Goal: Task Accomplishment & Management: Use online tool/utility

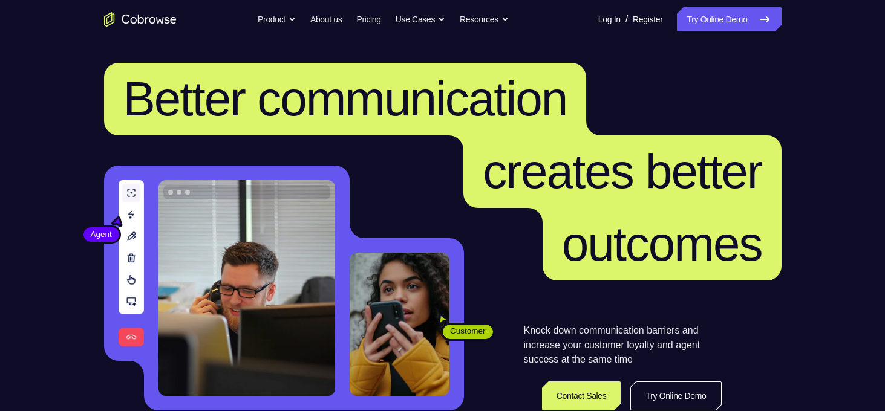
click at [716, 23] on link "Try Online Demo" at bounding box center [729, 19] width 104 height 24
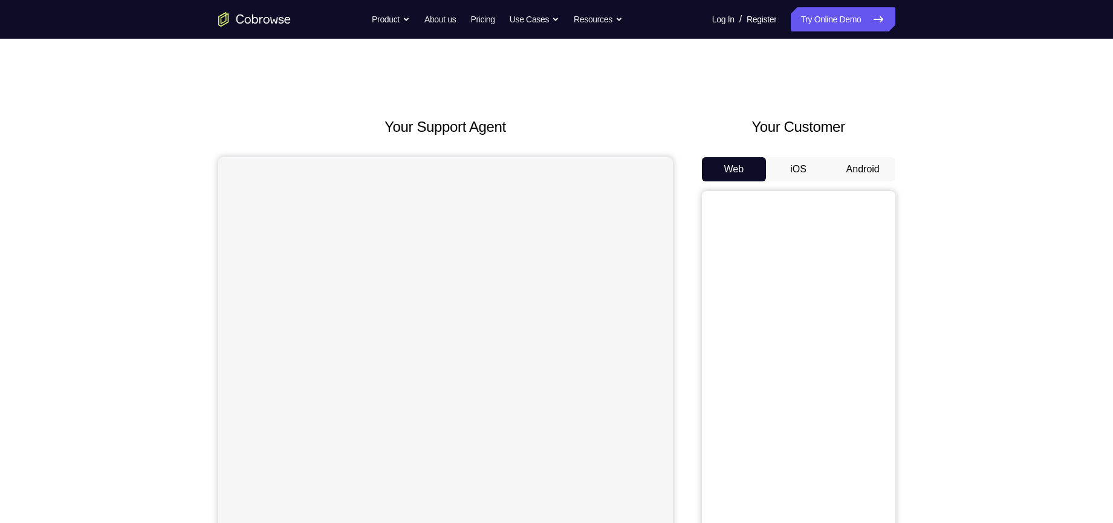
drag, startPoint x: 0, startPoint y: 0, endPoint x: 714, endPoint y: 93, distance: 720.1
click at [714, 93] on div "Your Support Agent Your Customer Web iOS Android Next Steps We’d be happy to gi…" at bounding box center [557, 438] width 774 height 798
click at [870, 172] on button "Android" at bounding box center [863, 169] width 65 height 24
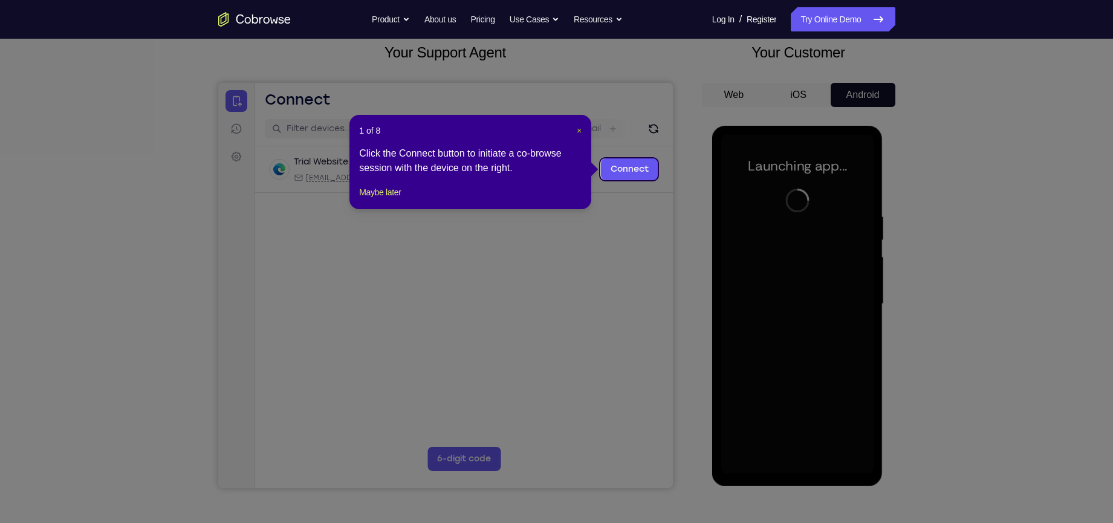
click at [582, 129] on span "×" at bounding box center [579, 131] width 5 height 10
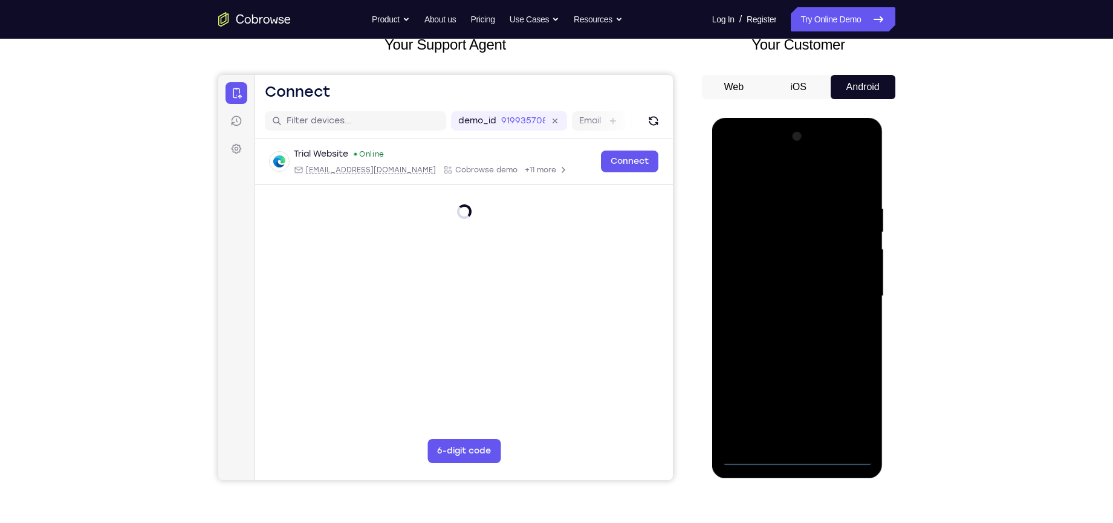
scroll to position [89, 0]
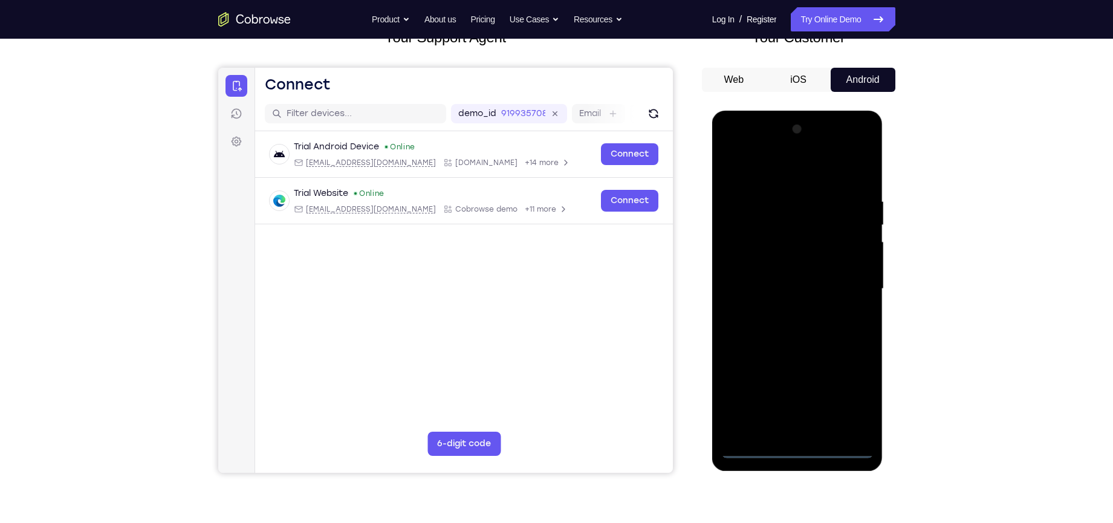
click at [796, 411] on div at bounding box center [797, 289] width 152 height 339
click at [847, 398] on div at bounding box center [797, 289] width 152 height 339
click at [770, 176] on div at bounding box center [797, 289] width 152 height 339
click at [848, 283] on div at bounding box center [797, 289] width 152 height 339
click at [789, 313] on div at bounding box center [797, 289] width 152 height 339
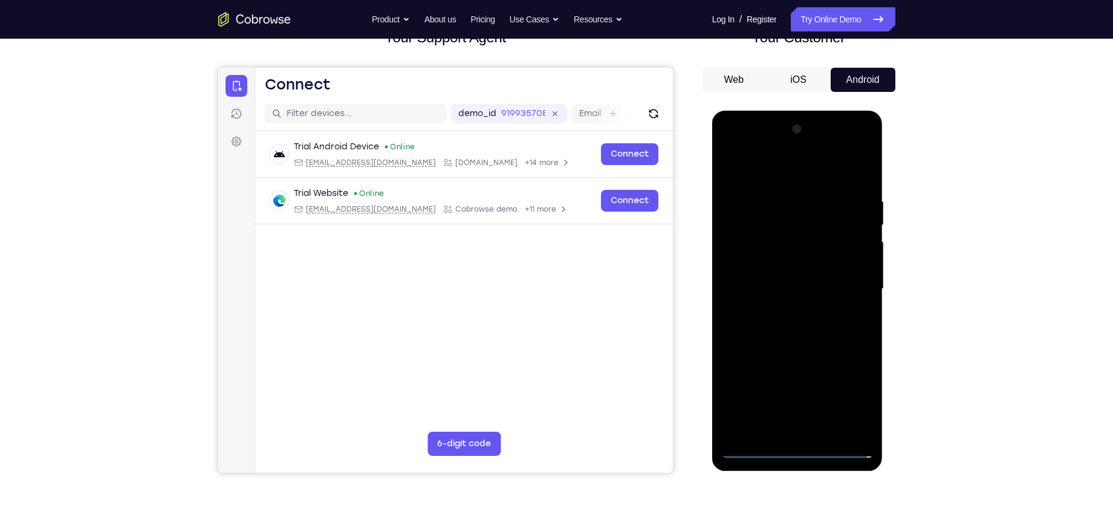
click at [792, 283] on div at bounding box center [797, 289] width 152 height 339
click at [789, 269] on div at bounding box center [797, 289] width 152 height 339
click at [808, 292] on div at bounding box center [797, 289] width 152 height 339
click at [807, 336] on div at bounding box center [797, 289] width 152 height 339
click at [795, 327] on div at bounding box center [797, 289] width 152 height 339
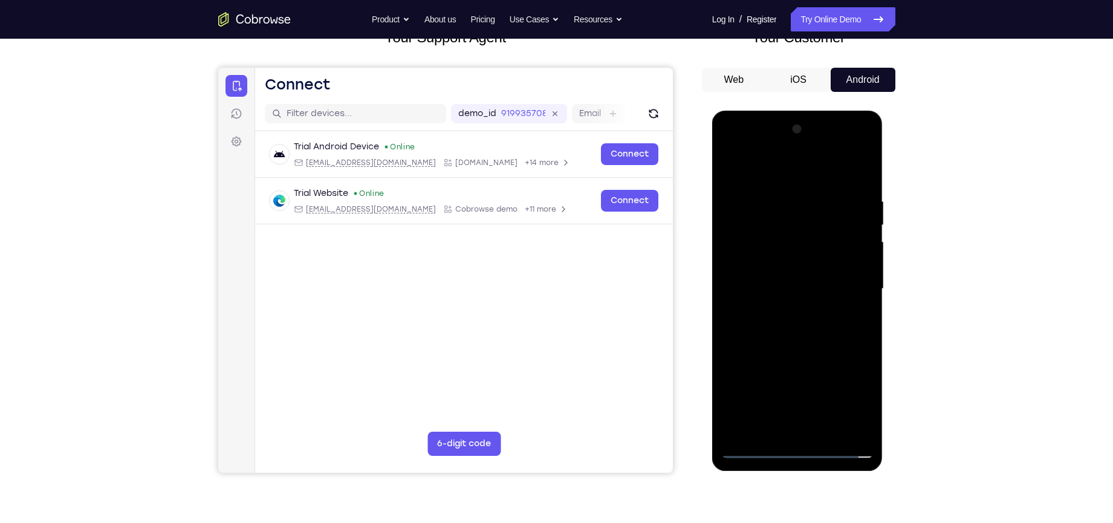
click at [790, 337] on div at bounding box center [797, 289] width 152 height 339
click at [798, 344] on div at bounding box center [797, 289] width 152 height 339
click at [827, 411] on div at bounding box center [797, 289] width 152 height 339
click at [784, 351] on div at bounding box center [797, 289] width 152 height 339
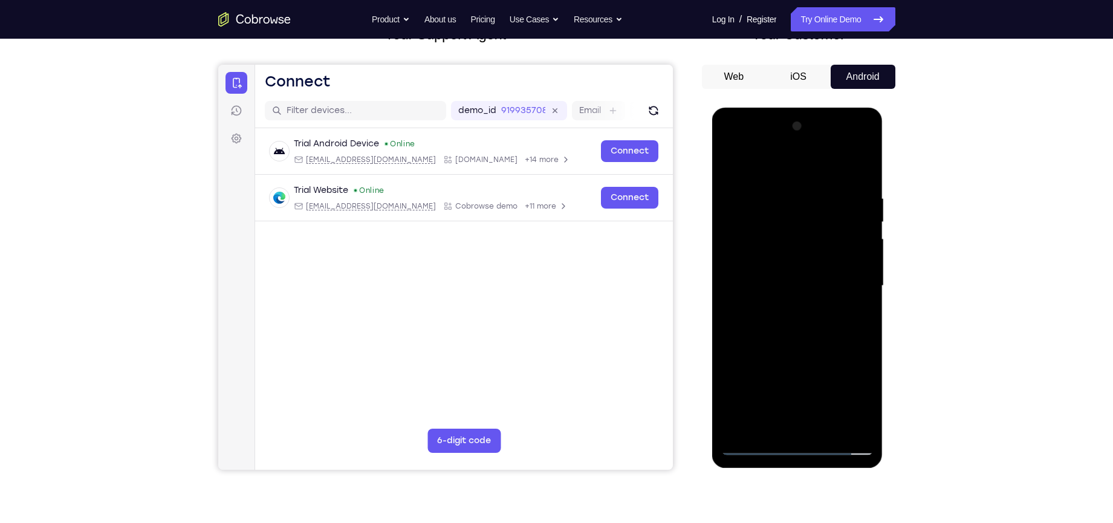
scroll to position [94, 0]
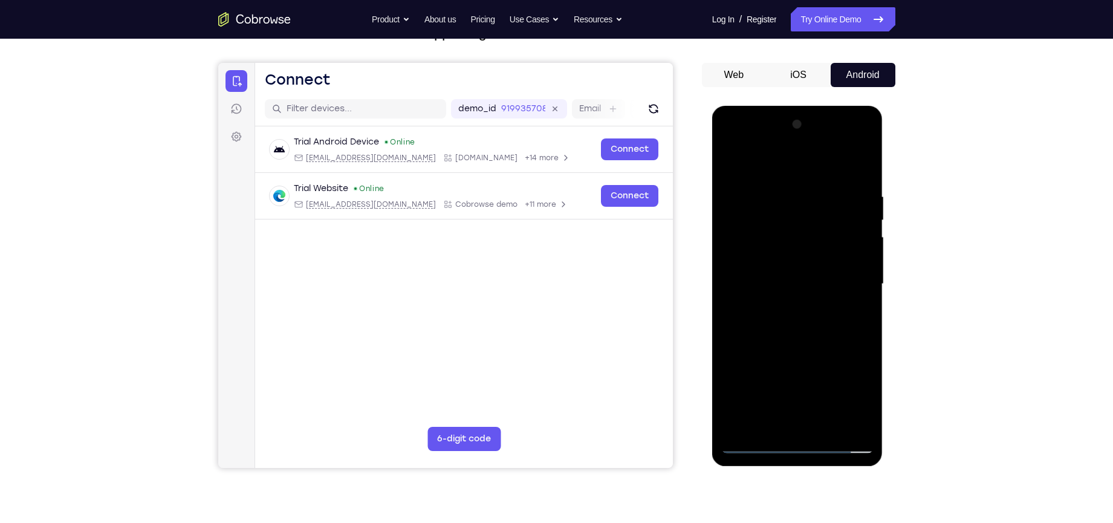
click at [779, 252] on div at bounding box center [797, 284] width 152 height 339
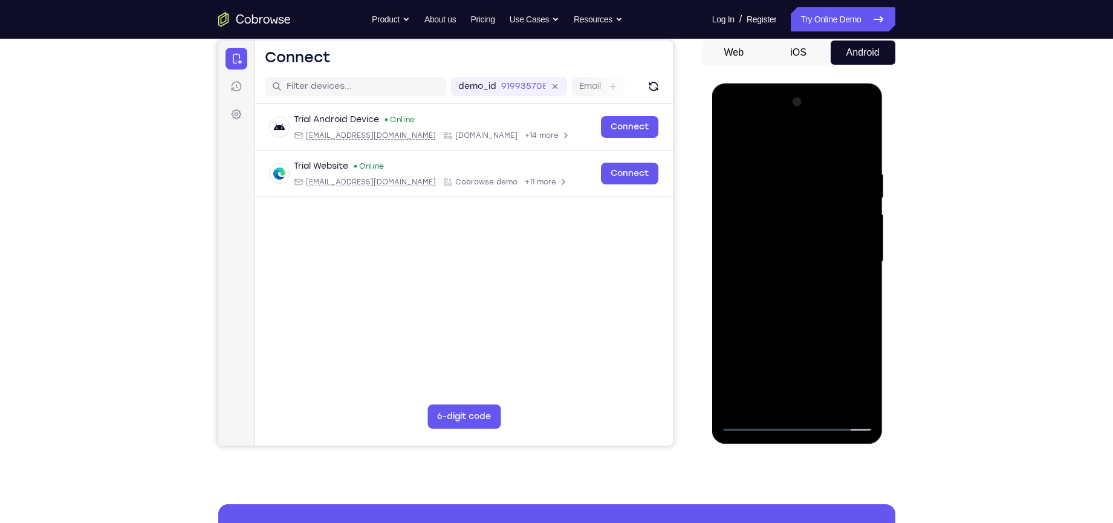
scroll to position [157, 0]
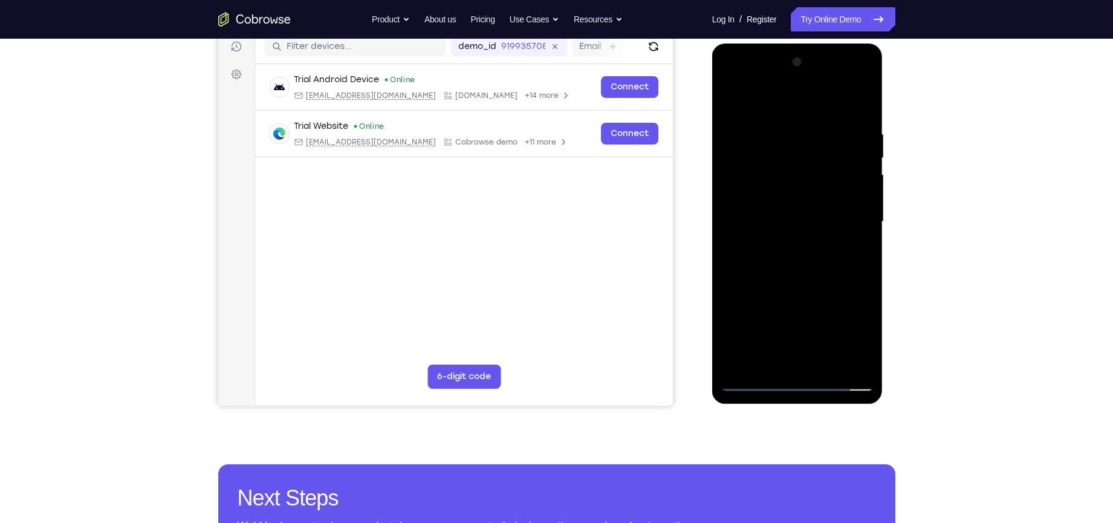
click at [769, 362] on div at bounding box center [797, 222] width 152 height 339
click at [820, 276] on div at bounding box center [797, 222] width 152 height 339
click at [753, 150] on div at bounding box center [797, 222] width 152 height 339
click at [805, 349] on div at bounding box center [797, 222] width 152 height 339
click at [806, 359] on div at bounding box center [797, 222] width 152 height 339
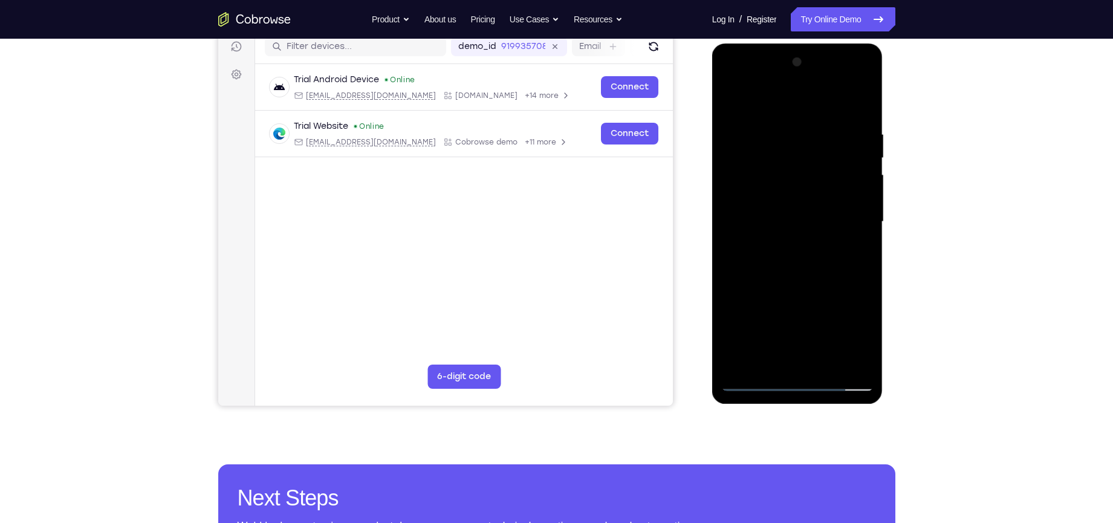
drag, startPoint x: 769, startPoint y: 308, endPoint x: 773, endPoint y: 131, distance: 177.8
click at [772, 138] on div at bounding box center [797, 222] width 152 height 339
drag, startPoint x: 792, startPoint y: 175, endPoint x: 762, endPoint y: 266, distance: 96.0
click at [762, 266] on div at bounding box center [797, 222] width 152 height 339
drag, startPoint x: 739, startPoint y: 151, endPoint x: 730, endPoint y: 226, distance: 76.1
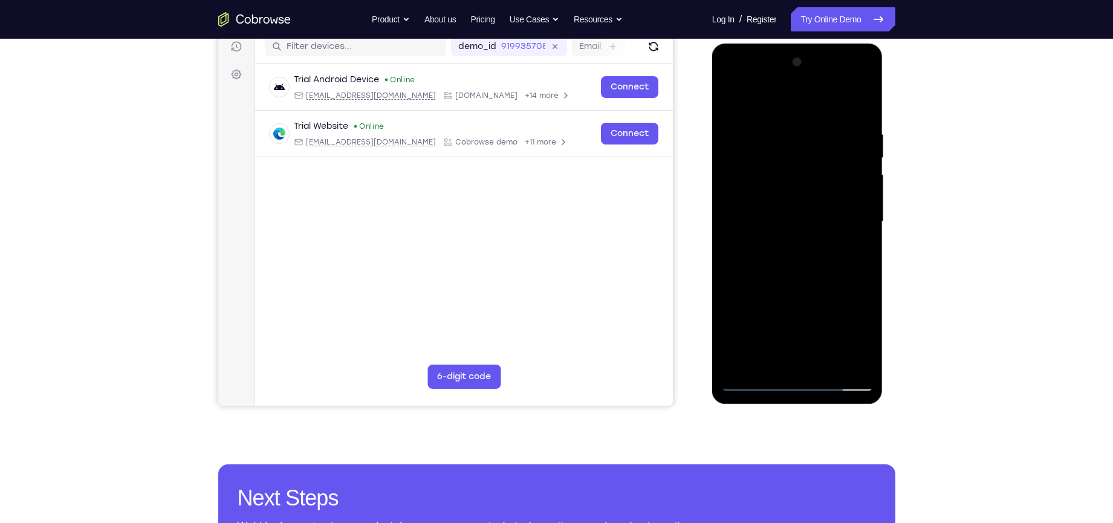
click at [730, 226] on div at bounding box center [797, 222] width 152 height 339
click at [735, 108] on div at bounding box center [797, 222] width 152 height 339
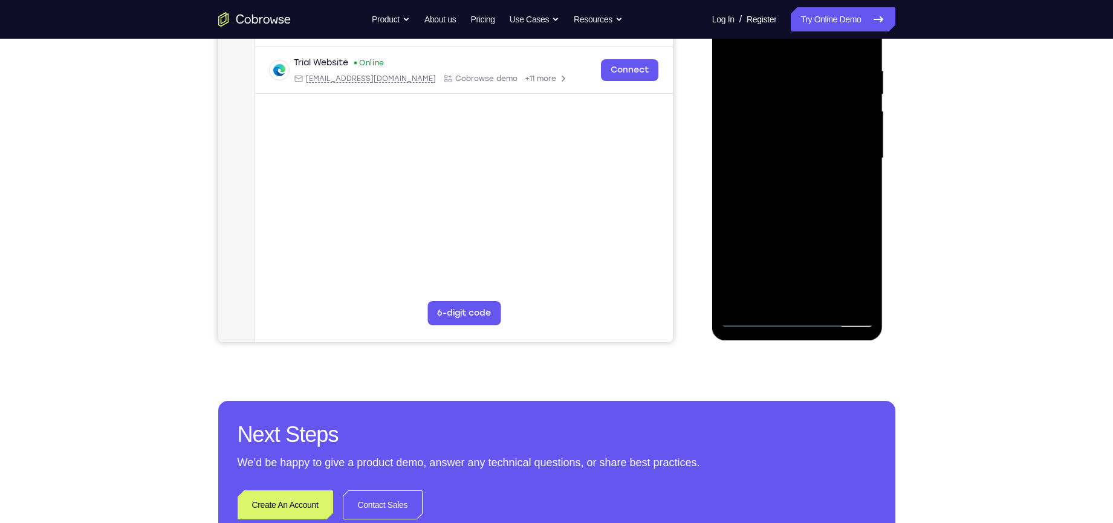
scroll to position [221, 0]
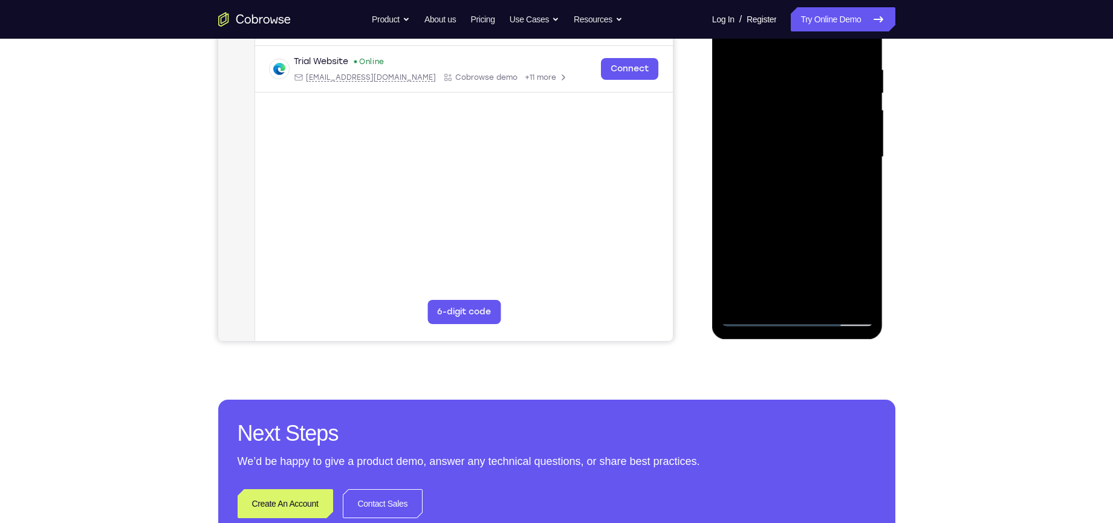
click at [756, 149] on div at bounding box center [797, 157] width 152 height 339
click at [846, 288] on div at bounding box center [797, 157] width 152 height 339
click at [762, 320] on div at bounding box center [797, 157] width 152 height 339
click at [767, 296] on div at bounding box center [797, 157] width 152 height 339
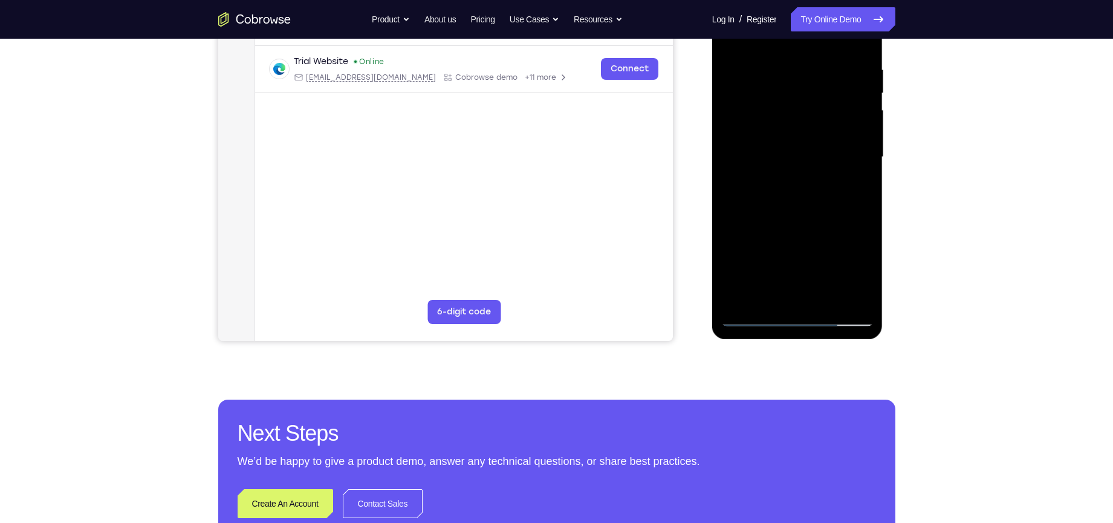
click at [839, 251] on div at bounding box center [797, 157] width 152 height 339
click at [770, 255] on div at bounding box center [797, 157] width 152 height 339
click at [851, 273] on div at bounding box center [797, 157] width 152 height 339
click at [801, 249] on div at bounding box center [797, 157] width 152 height 339
click at [757, 252] on div at bounding box center [797, 157] width 152 height 339
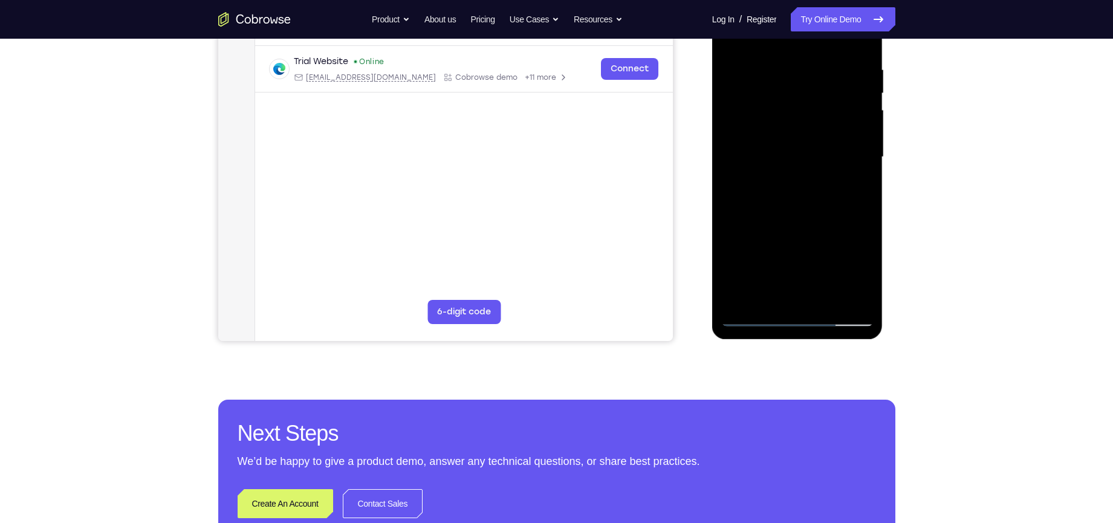
click at [799, 253] on div at bounding box center [797, 157] width 152 height 339
click at [809, 296] on div at bounding box center [797, 157] width 152 height 339
click at [836, 256] on div at bounding box center [797, 157] width 152 height 339
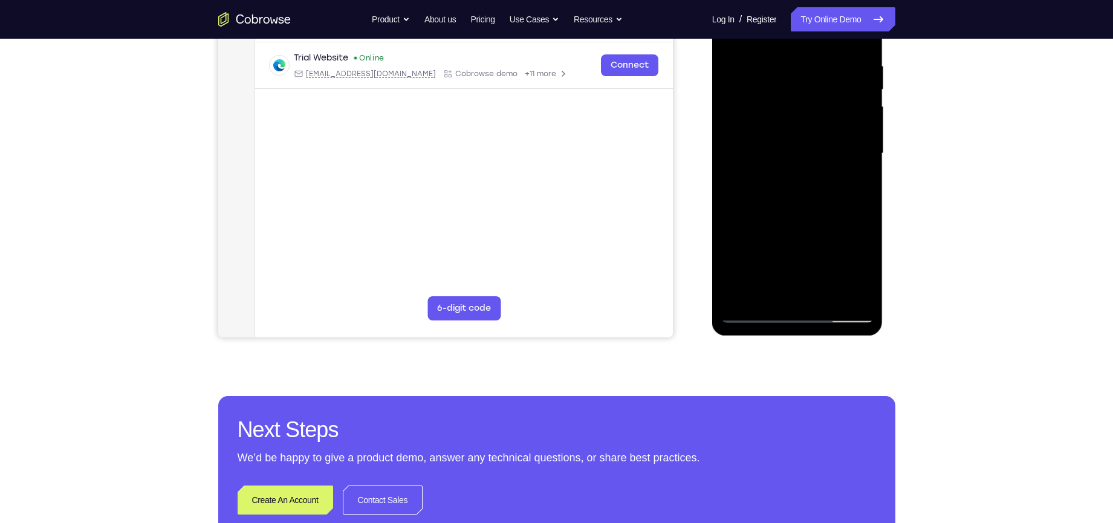
click at [839, 184] on div at bounding box center [797, 153] width 152 height 339
click at [755, 294] on div at bounding box center [797, 153] width 152 height 339
drag, startPoint x: 754, startPoint y: 294, endPoint x: 767, endPoint y: 293, distance: 13.3
click at [767, 293] on div at bounding box center [797, 153] width 152 height 339
click at [767, 137] on div at bounding box center [797, 153] width 152 height 339
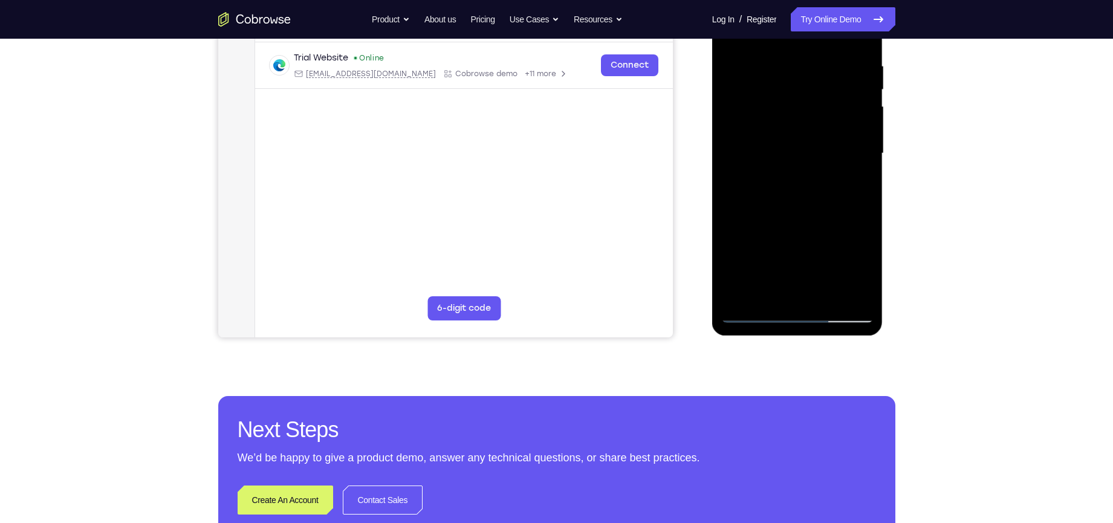
click at [865, 207] on div at bounding box center [797, 153] width 152 height 339
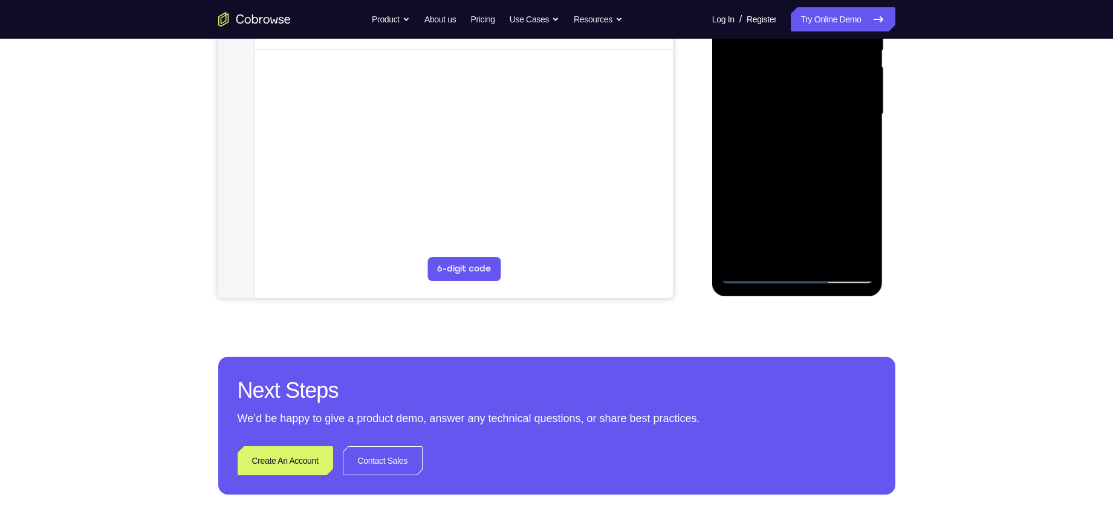
scroll to position [268, 0]
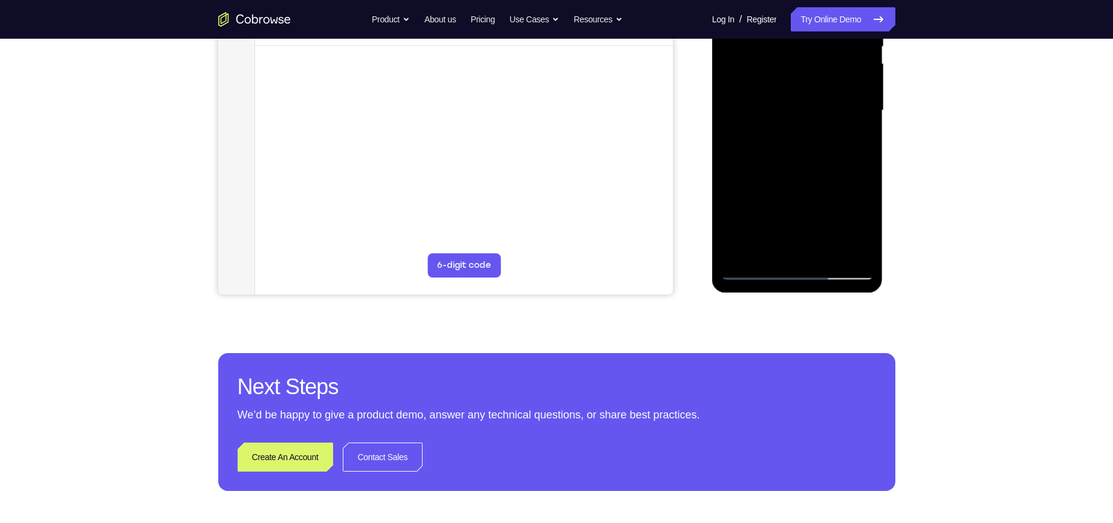
click at [758, 270] on div at bounding box center [797, 110] width 152 height 339
click at [756, 276] on div at bounding box center [797, 110] width 152 height 339
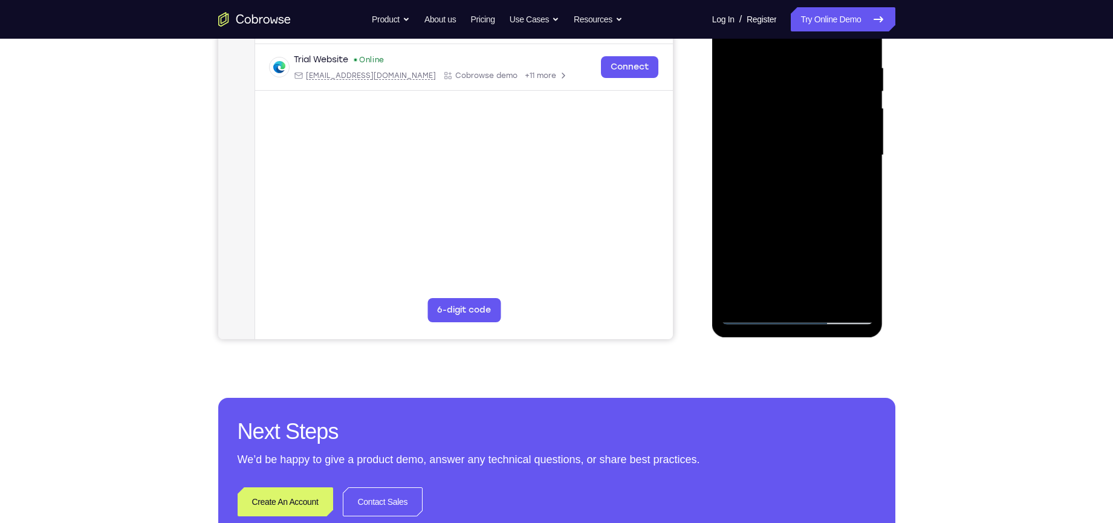
scroll to position [221, 0]
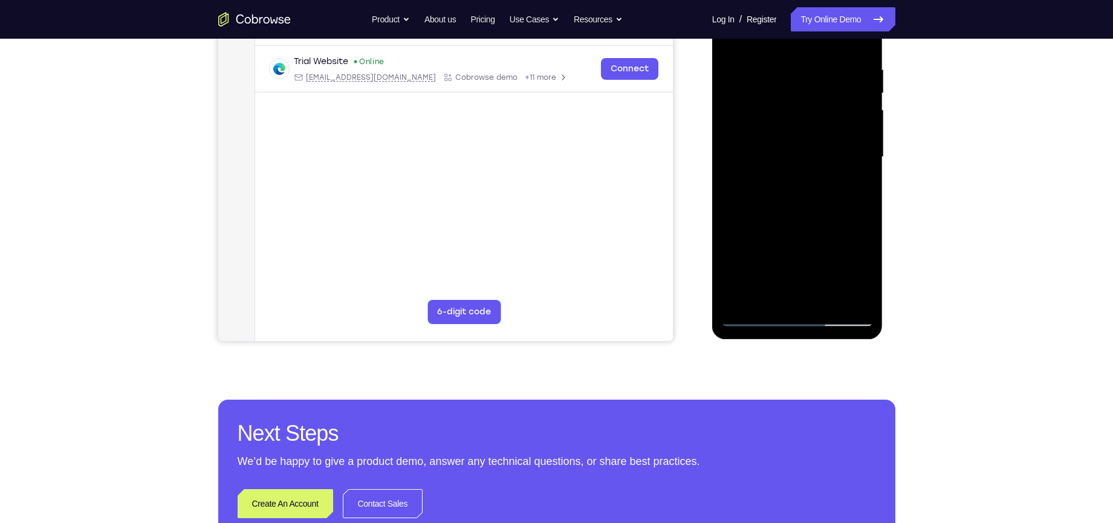
click at [870, 275] on div at bounding box center [797, 157] width 152 height 339
click at [864, 270] on div at bounding box center [797, 157] width 152 height 339
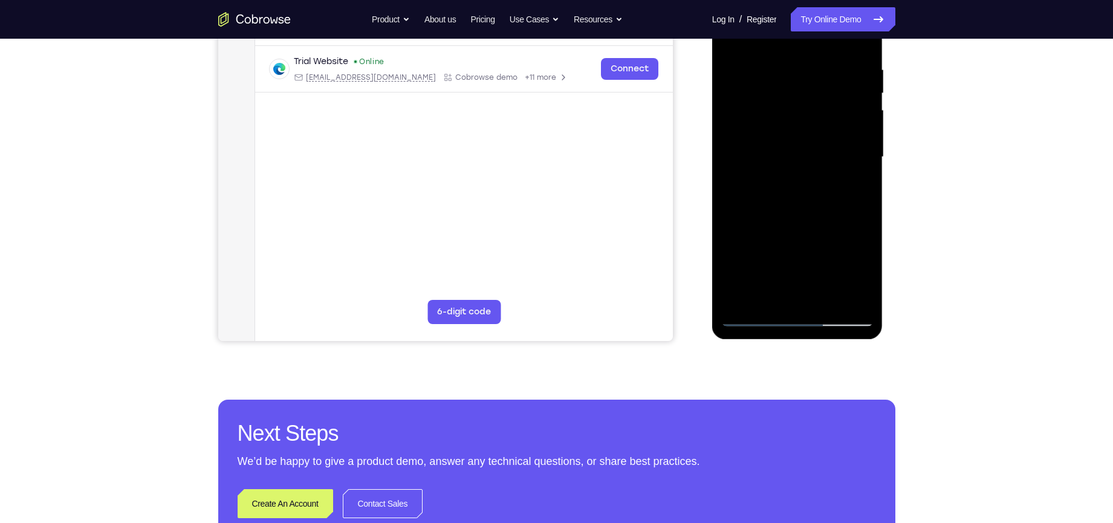
click at [769, 252] on div at bounding box center [797, 157] width 152 height 339
click at [858, 271] on div at bounding box center [797, 157] width 152 height 339
click at [796, 255] on div at bounding box center [797, 157] width 152 height 339
click at [756, 257] on div at bounding box center [797, 157] width 152 height 339
click at [819, 186] on div at bounding box center [797, 157] width 152 height 339
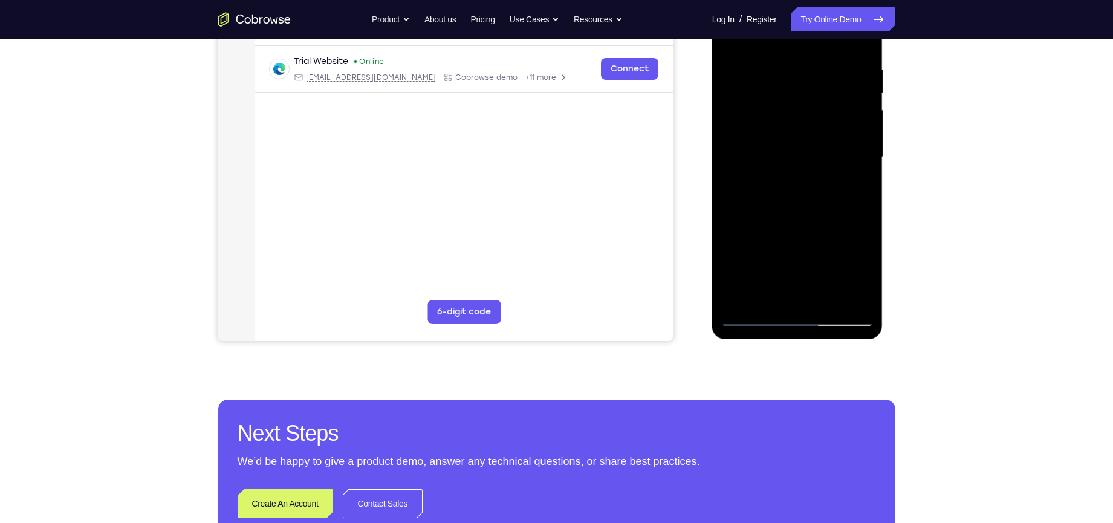
click at [770, 250] on div at bounding box center [797, 157] width 152 height 339
click at [818, 253] on div at bounding box center [797, 157] width 152 height 339
click at [865, 270] on div at bounding box center [797, 157] width 152 height 339
click at [830, 254] on div at bounding box center [797, 157] width 152 height 339
click at [812, 237] on div at bounding box center [797, 157] width 152 height 339
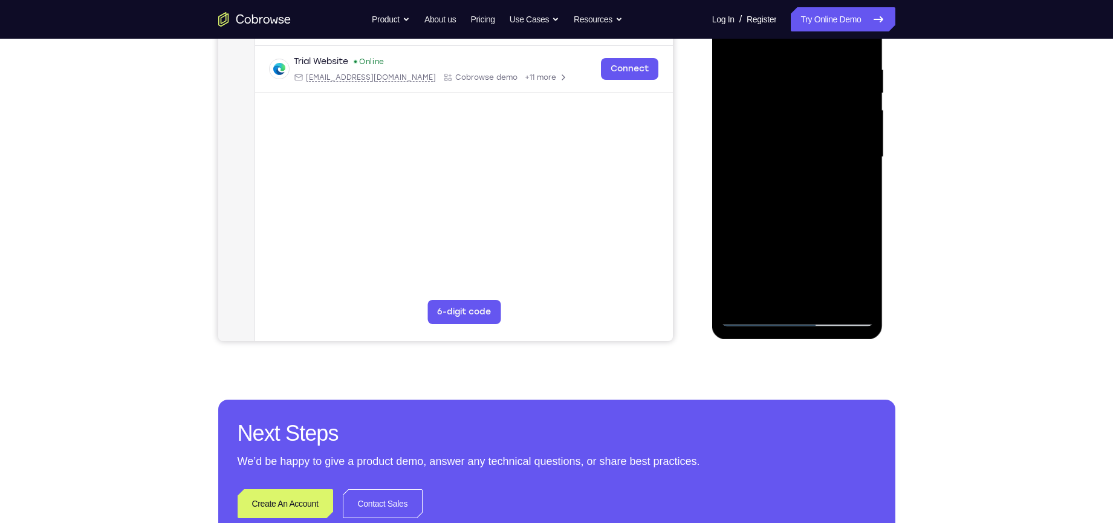
click at [849, 259] on div at bounding box center [797, 157] width 152 height 339
click at [871, 272] on div at bounding box center [797, 157] width 152 height 339
click at [841, 255] on div at bounding box center [797, 157] width 152 height 339
click at [784, 246] on div at bounding box center [797, 157] width 152 height 339
click at [726, 262] on div at bounding box center [797, 157] width 152 height 339
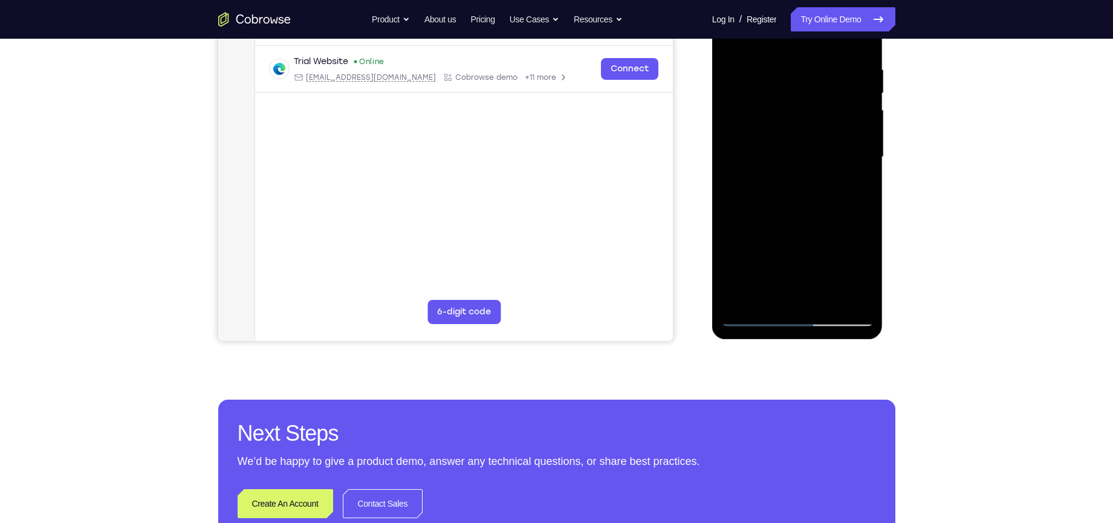
click at [801, 296] on div at bounding box center [797, 157] width 152 height 339
click at [849, 253] on div at bounding box center [797, 157] width 152 height 339
click at [850, 272] on div at bounding box center [797, 157] width 152 height 339
click at [795, 249] on div at bounding box center [797, 157] width 152 height 339
click at [801, 287] on div at bounding box center [797, 157] width 152 height 339
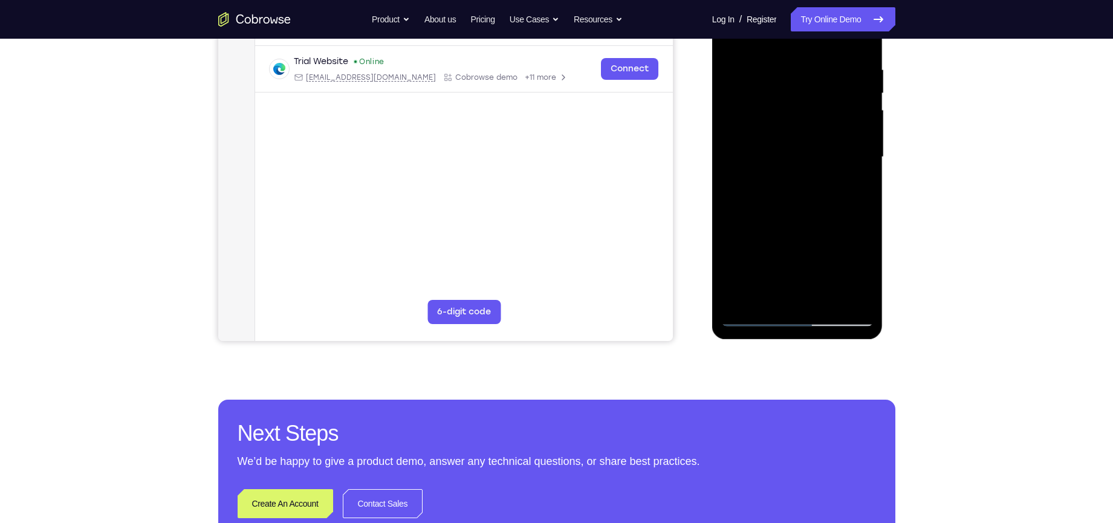
click at [782, 233] on div at bounding box center [797, 157] width 152 height 339
click at [799, 214] on div at bounding box center [797, 157] width 152 height 339
click at [792, 249] on div at bounding box center [797, 157] width 152 height 339
click at [787, 250] on div at bounding box center [797, 157] width 152 height 339
click at [799, 251] on div at bounding box center [797, 157] width 152 height 339
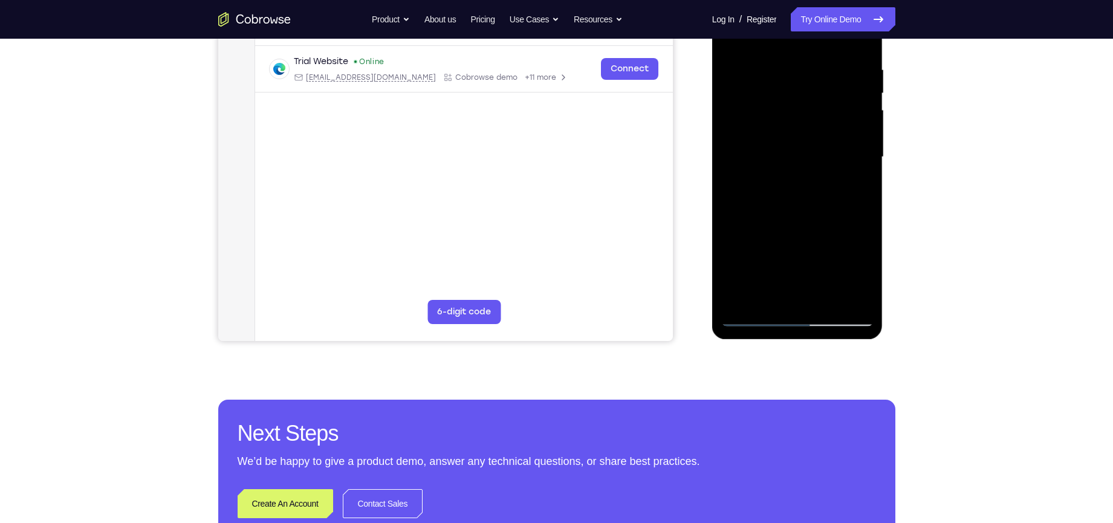
click at [866, 227] on div at bounding box center [797, 157] width 152 height 339
click at [799, 246] on div at bounding box center [797, 157] width 152 height 339
click at [829, 276] on div at bounding box center [797, 157] width 152 height 339
click at [825, 227] on div at bounding box center [797, 157] width 152 height 339
click at [801, 295] on div at bounding box center [797, 157] width 152 height 339
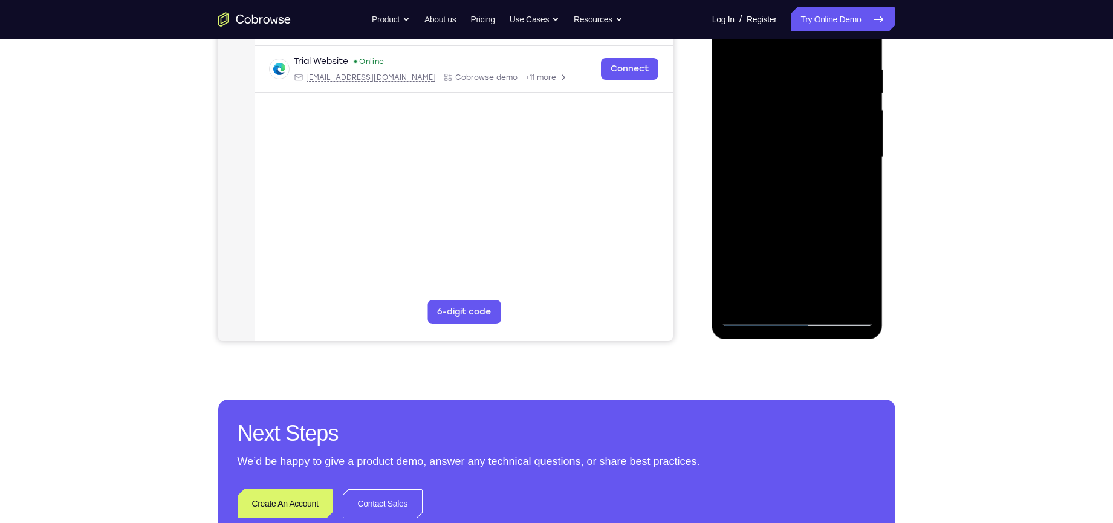
click at [822, 230] on div at bounding box center [797, 157] width 152 height 339
click at [840, 250] on div at bounding box center [797, 157] width 152 height 339
click at [795, 249] on div at bounding box center [797, 157] width 152 height 339
click at [813, 290] on div at bounding box center [797, 157] width 152 height 339
click at [853, 254] on div at bounding box center [797, 157] width 152 height 339
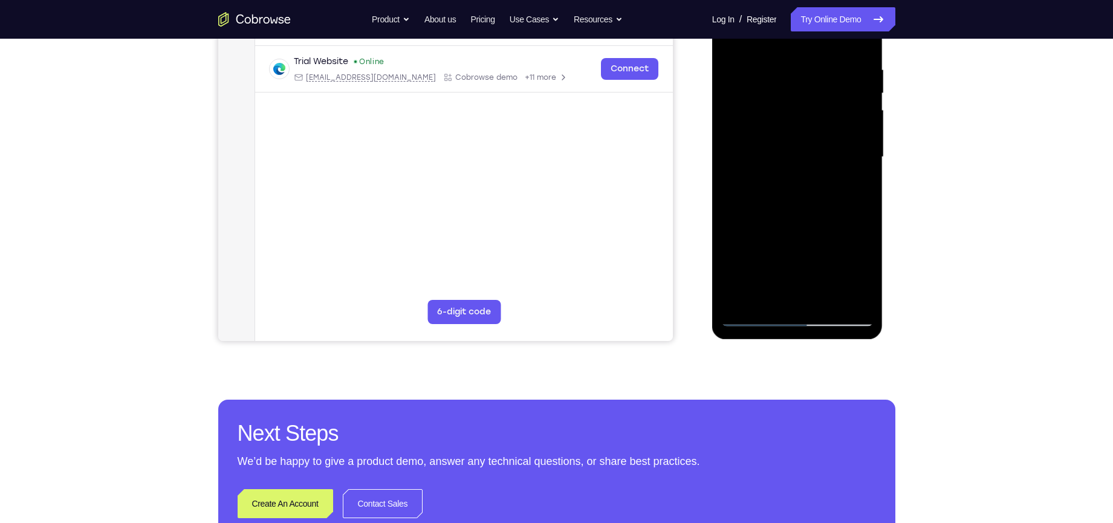
click at [799, 250] on div at bounding box center [797, 157] width 152 height 339
click at [836, 252] on div at bounding box center [797, 157] width 152 height 339
click at [792, 295] on div at bounding box center [797, 157] width 152 height 339
click at [755, 250] on div at bounding box center [797, 157] width 152 height 339
click at [810, 273] on div at bounding box center [797, 157] width 152 height 339
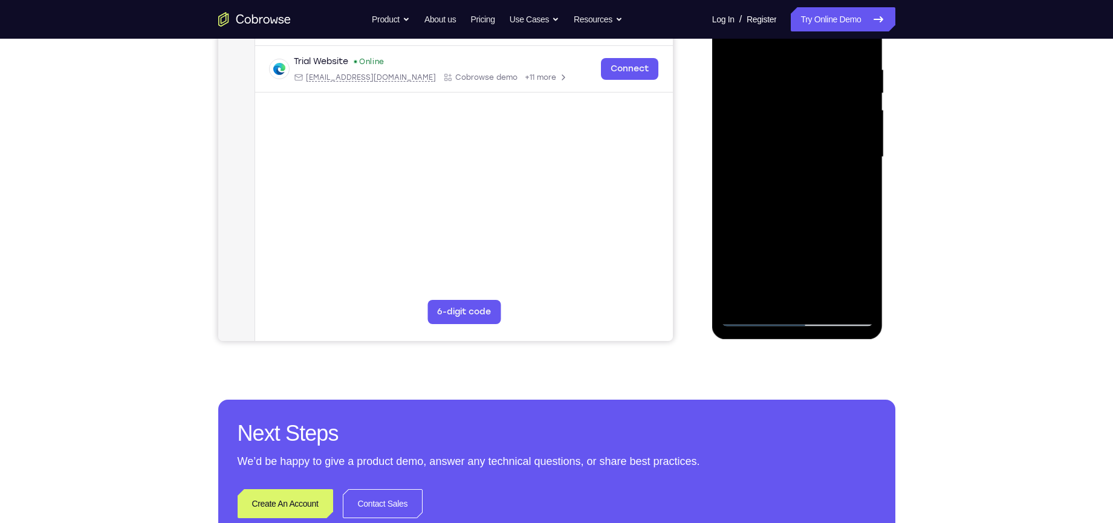
click at [837, 252] on div at bounding box center [797, 157] width 152 height 339
click at [802, 292] on div at bounding box center [797, 157] width 152 height 339
click at [765, 250] on div at bounding box center [797, 157] width 152 height 339
click at [819, 258] on div at bounding box center [797, 157] width 152 height 339
click at [769, 275] on div at bounding box center [797, 157] width 152 height 339
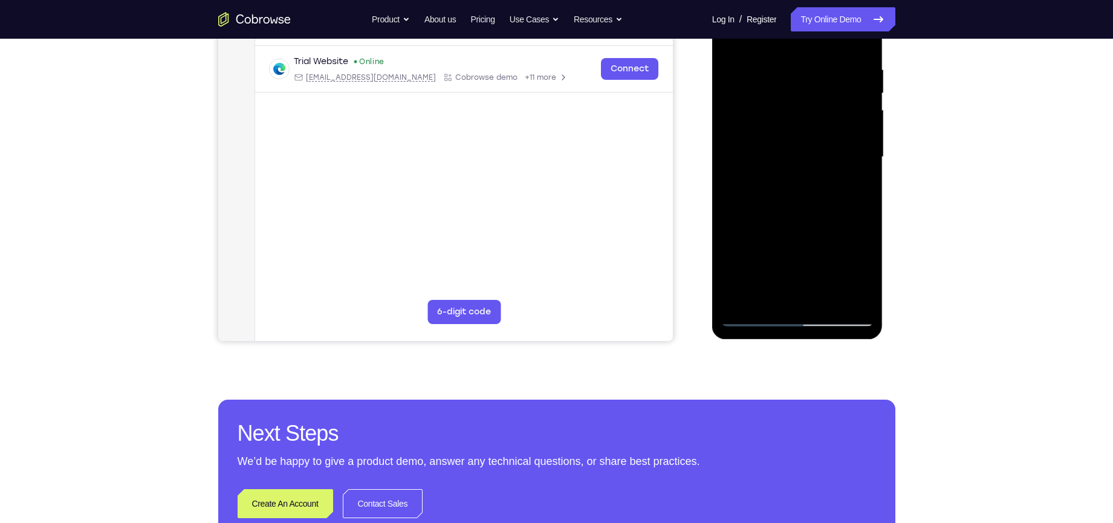
click at [758, 253] on div at bounding box center [797, 157] width 152 height 339
click at [847, 232] on div at bounding box center [797, 157] width 152 height 339
click at [798, 294] on div at bounding box center [797, 157] width 152 height 339
click at [787, 230] on div at bounding box center [797, 157] width 152 height 339
click at [761, 250] on div at bounding box center [797, 157] width 152 height 339
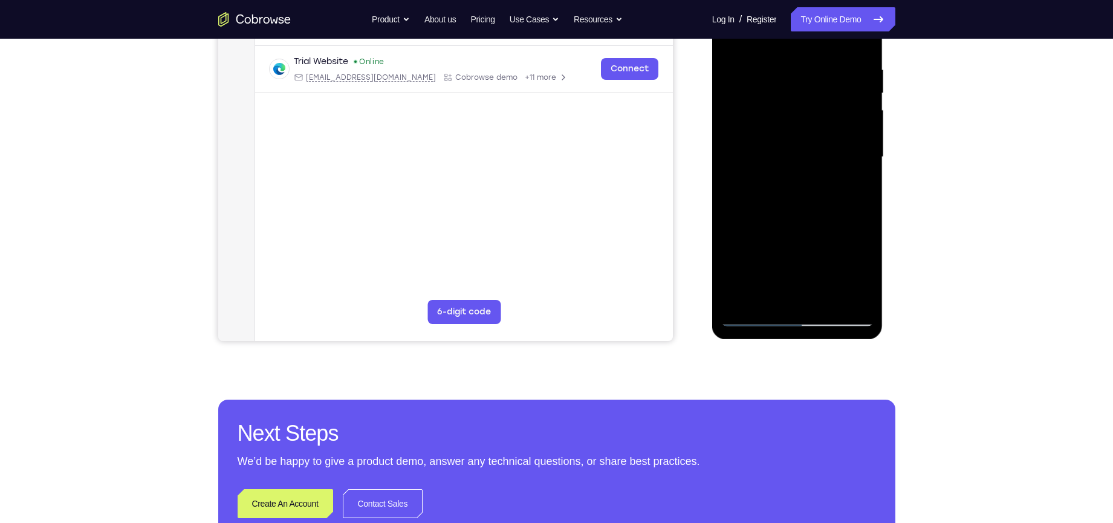
click at [825, 226] on div at bounding box center [797, 157] width 152 height 339
click at [834, 251] on div at bounding box center [797, 157] width 152 height 339
click at [748, 189] on div at bounding box center [797, 157] width 152 height 339
click at [749, 190] on div at bounding box center [797, 157] width 152 height 339
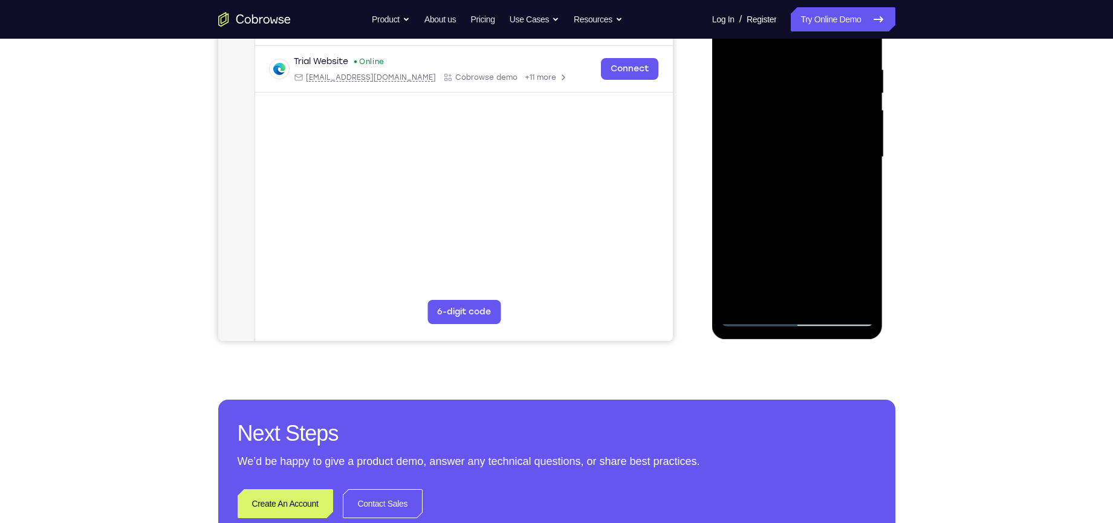
click at [750, 190] on div at bounding box center [797, 157] width 152 height 339
click at [870, 274] on div at bounding box center [797, 157] width 152 height 339
click at [868, 273] on div at bounding box center [797, 157] width 152 height 339
click at [850, 227] on div at bounding box center [797, 157] width 152 height 339
click at [737, 188] on div at bounding box center [797, 157] width 152 height 339
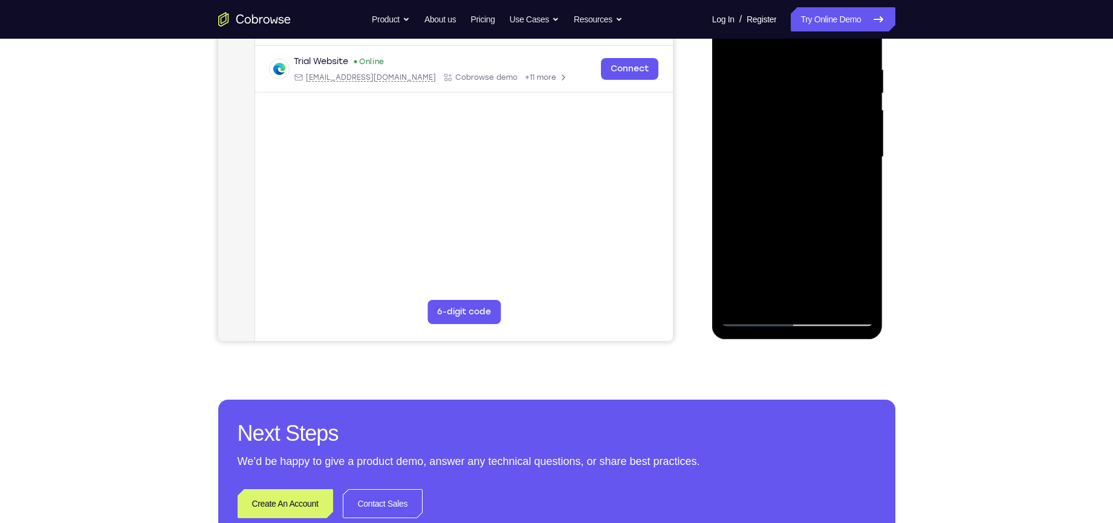
click at [798, 297] on div at bounding box center [797, 157] width 152 height 339
click at [857, 276] on div at bounding box center [797, 157] width 152 height 339
click at [838, 258] on div at bounding box center [797, 157] width 152 height 339
click at [800, 254] on div at bounding box center [797, 157] width 152 height 339
click at [794, 227] on div at bounding box center [797, 157] width 152 height 339
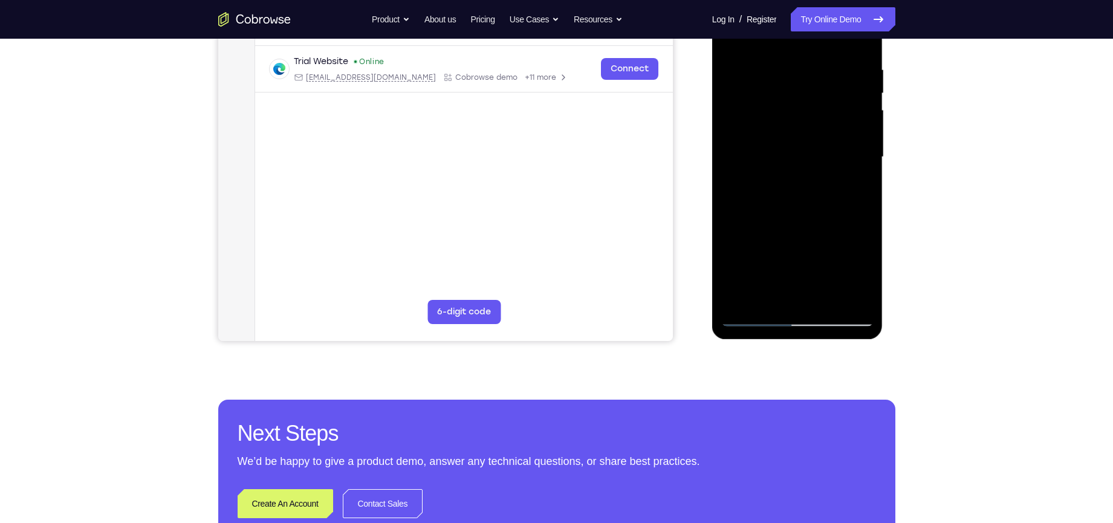
click at [824, 249] on div at bounding box center [797, 157] width 152 height 339
click at [797, 252] on div at bounding box center [797, 157] width 152 height 339
drag, startPoint x: 752, startPoint y: 299, endPoint x: 749, endPoint y: 276, distance: 23.2
click at [749, 276] on div at bounding box center [797, 157] width 152 height 339
click at [769, 226] on div at bounding box center [797, 157] width 152 height 339
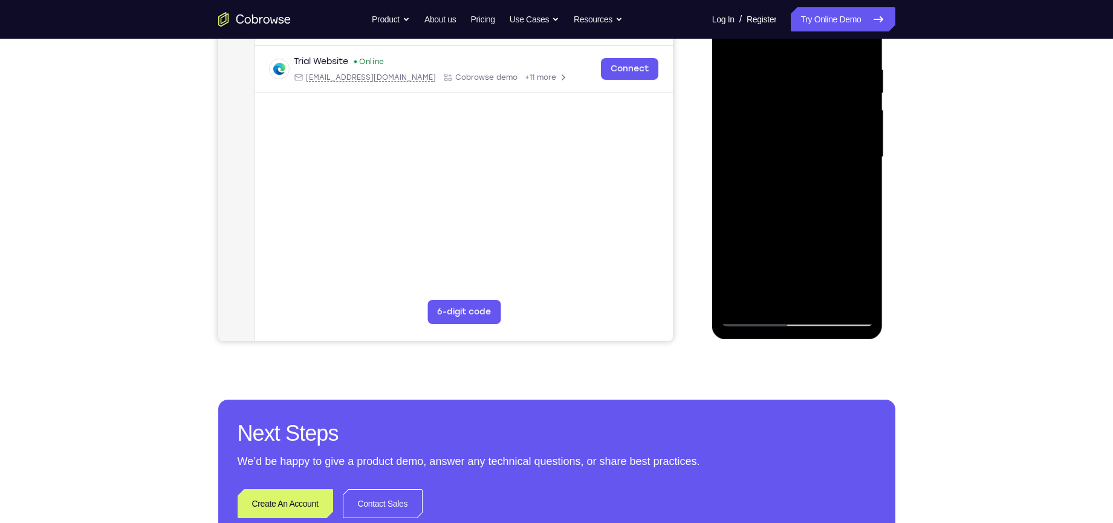
click at [857, 178] on div at bounding box center [797, 157] width 152 height 339
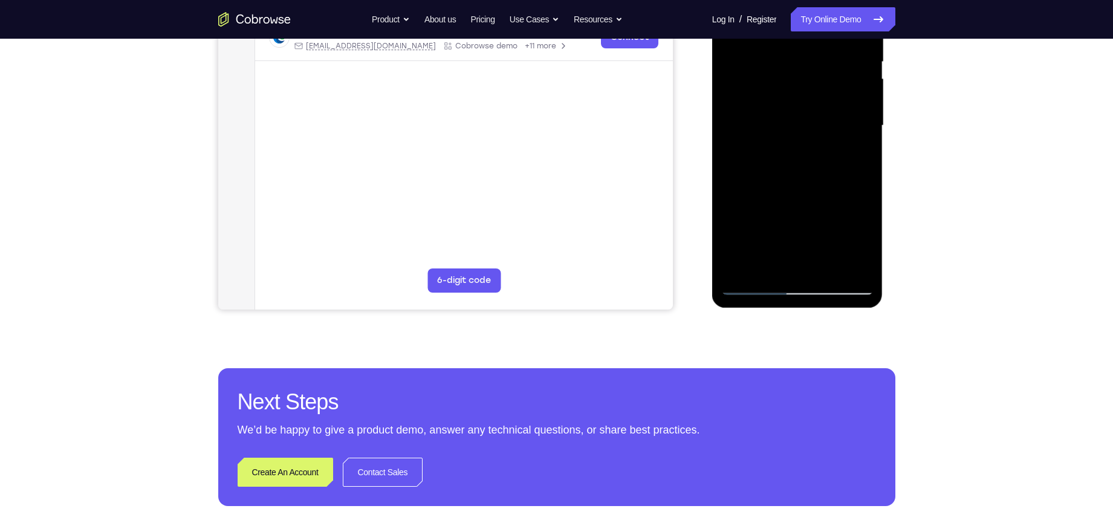
scroll to position [253, 0]
click at [755, 284] on div at bounding box center [797, 125] width 152 height 339
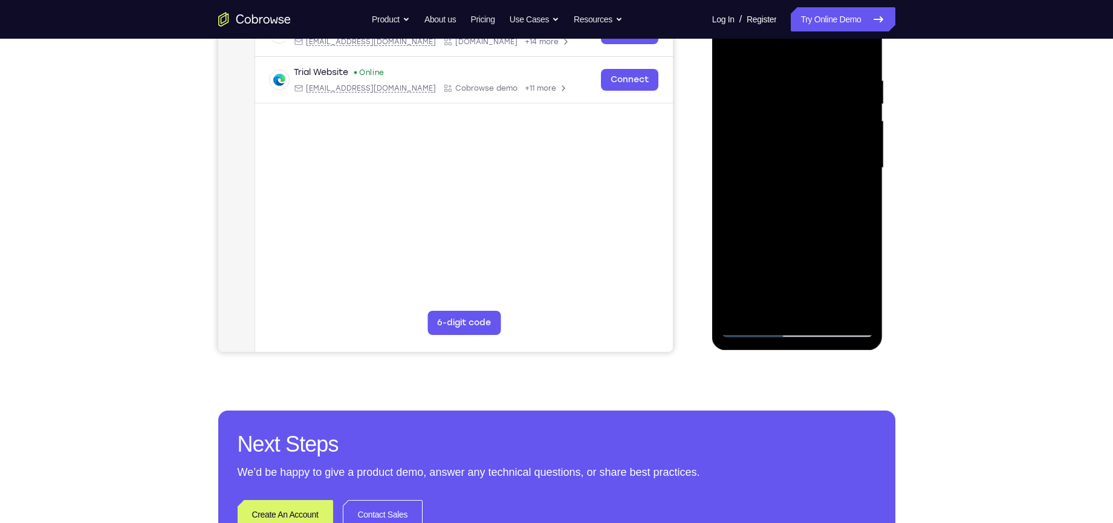
click at [864, 219] on div at bounding box center [797, 168] width 152 height 339
drag, startPoint x: 799, startPoint y: 139, endPoint x: 766, endPoint y: 216, distance: 84.5
click at [766, 216] on div at bounding box center [797, 168] width 152 height 339
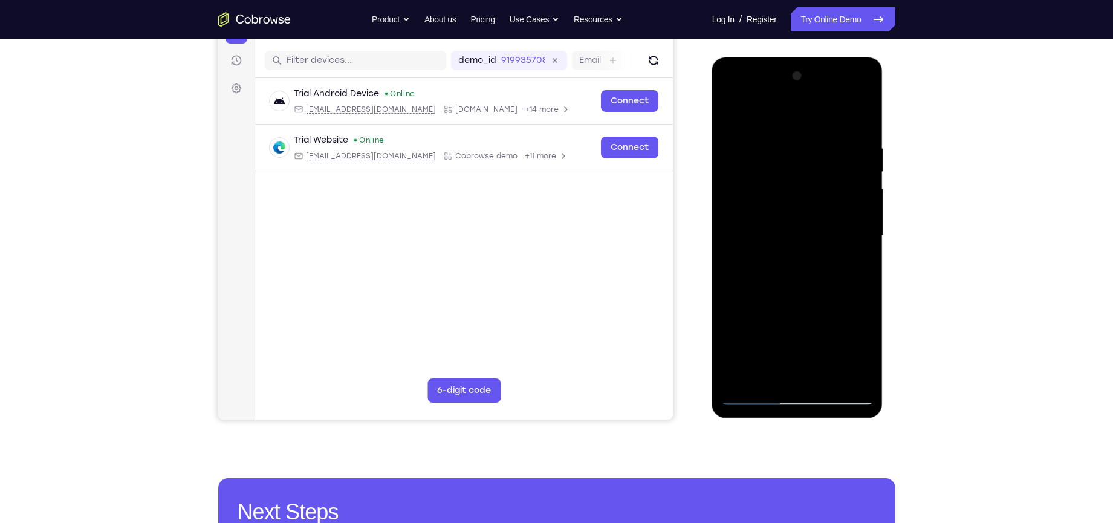
scroll to position [139, 0]
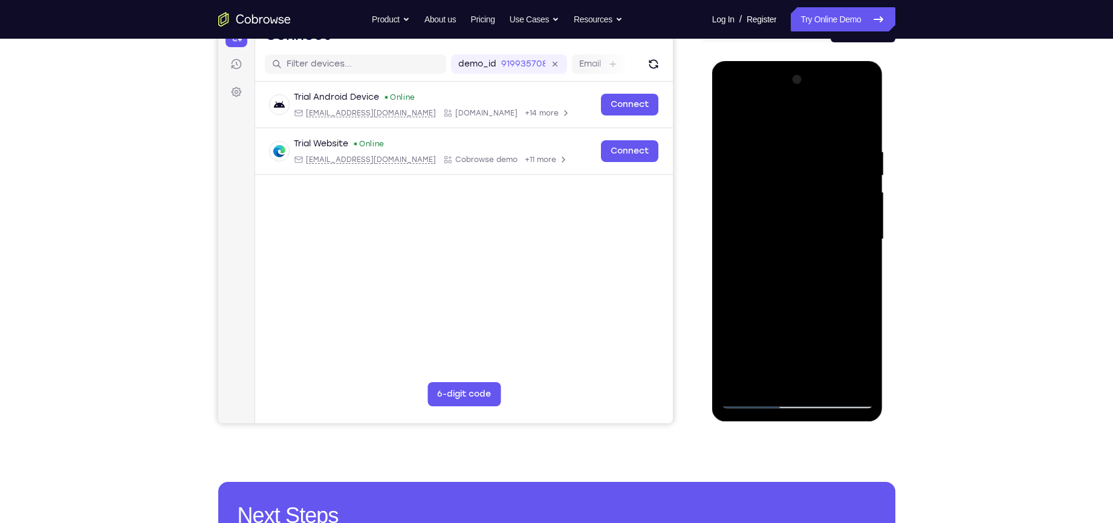
drag, startPoint x: 793, startPoint y: 207, endPoint x: 793, endPoint y: 123, distance: 84.7
click at [793, 123] on div at bounding box center [797, 239] width 152 height 339
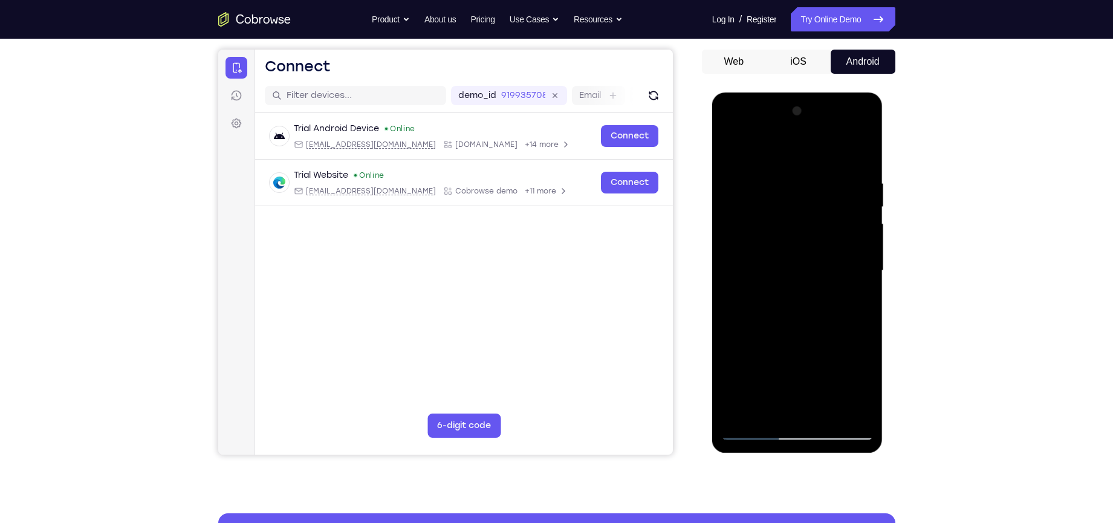
drag, startPoint x: 799, startPoint y: 221, endPoint x: 776, endPoint y: 294, distance: 76.9
click at [776, 294] on div at bounding box center [797, 271] width 152 height 339
click at [780, 164] on div at bounding box center [797, 271] width 152 height 339
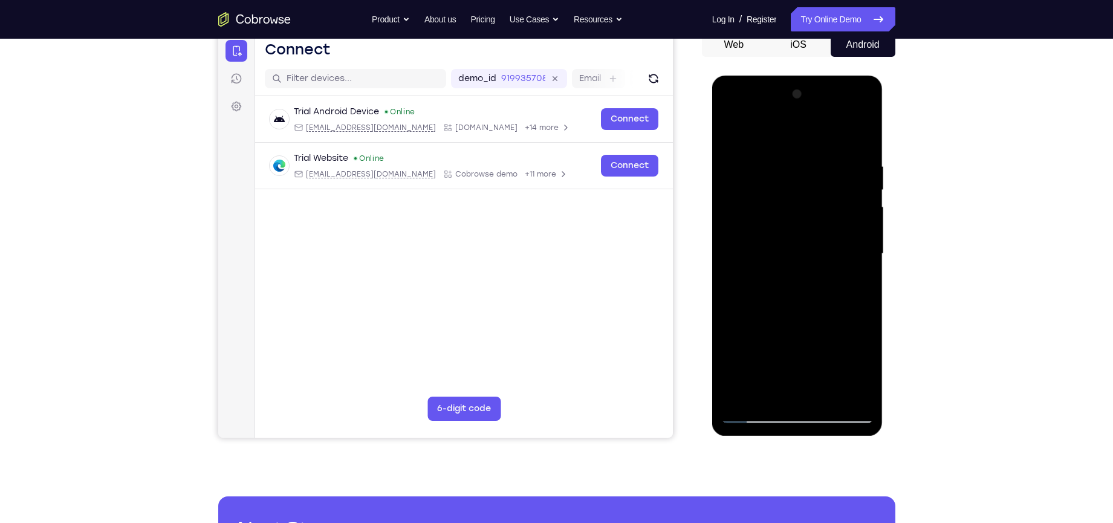
scroll to position [125, 0]
click at [860, 131] on div at bounding box center [797, 253] width 152 height 339
click at [818, 145] on div at bounding box center [797, 253] width 152 height 339
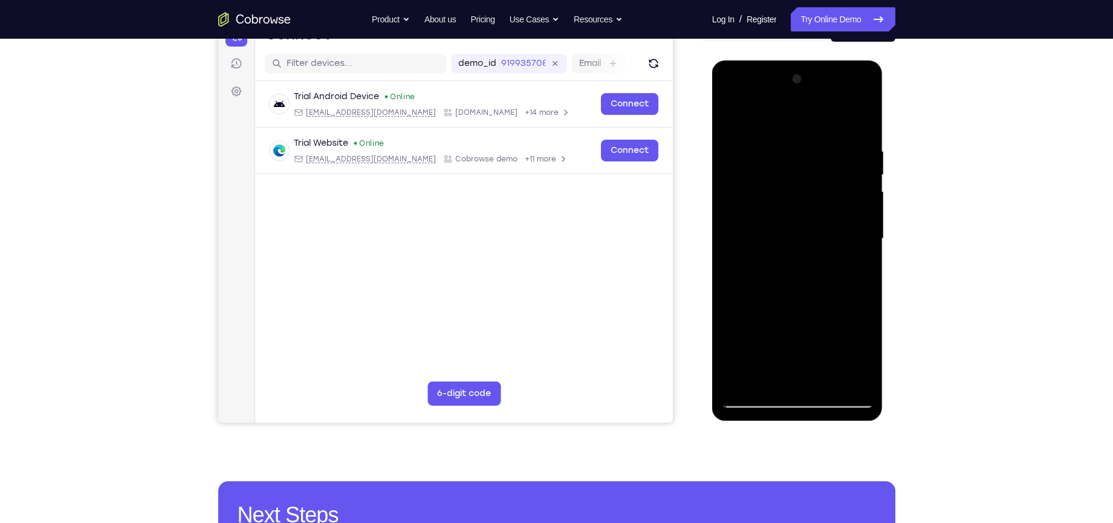
scroll to position [139, 0]
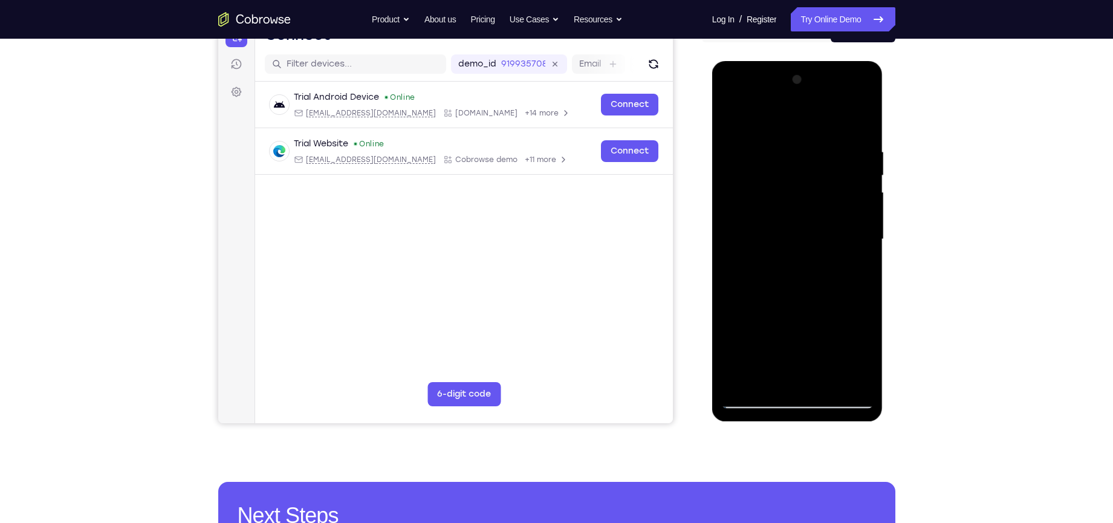
click at [842, 184] on div at bounding box center [797, 239] width 152 height 339
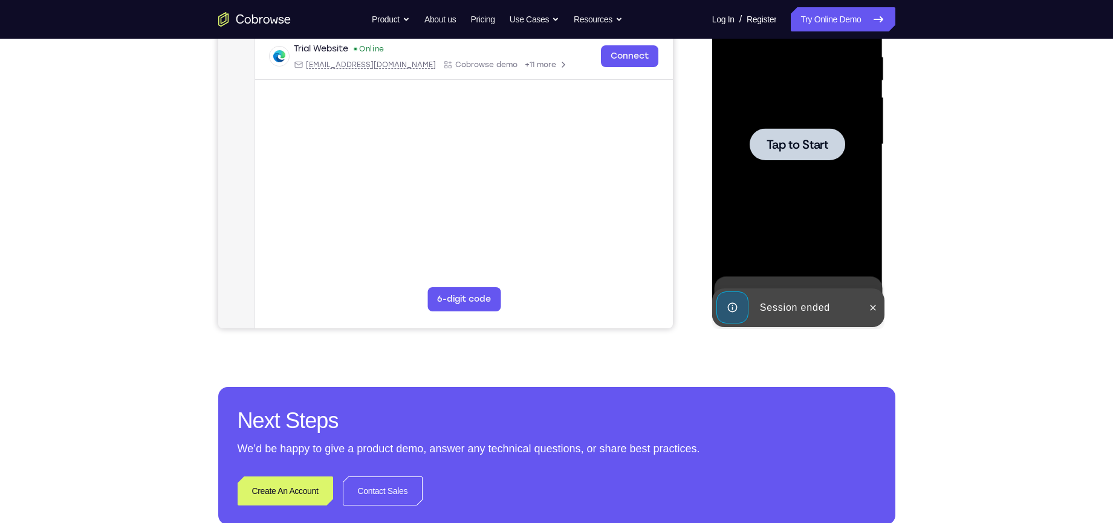
scroll to position [235, 0]
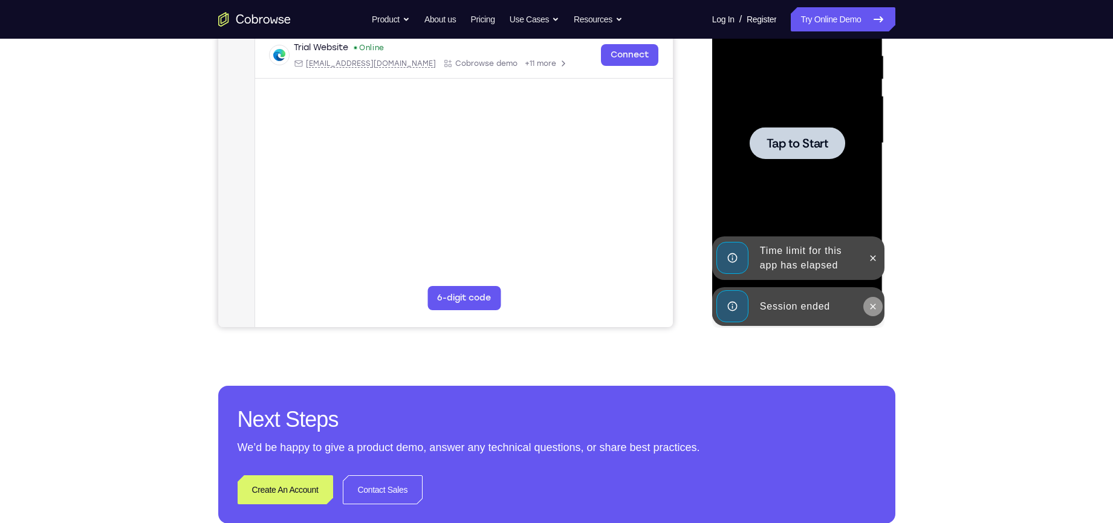
click at [871, 304] on icon at bounding box center [873, 306] width 5 height 5
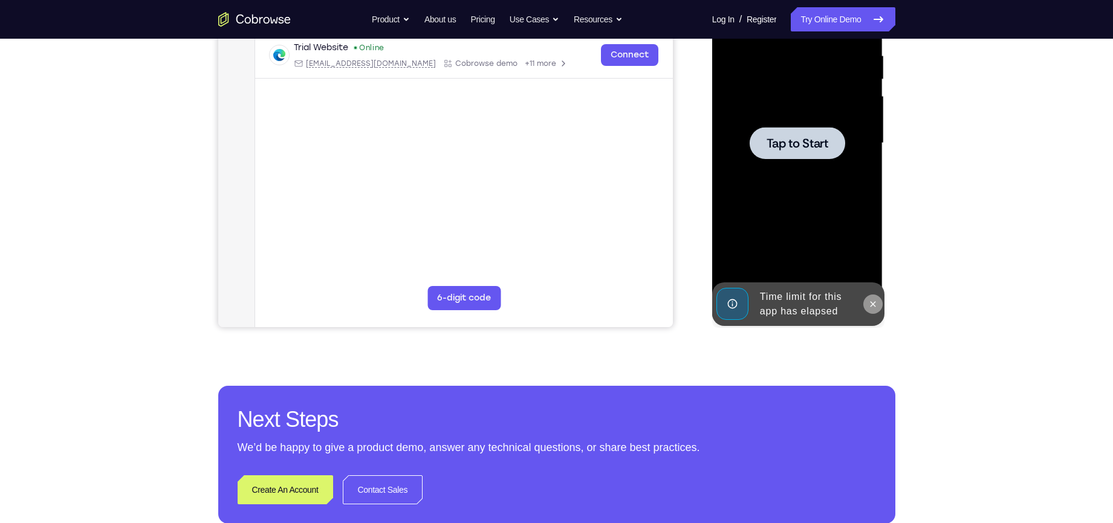
click at [873, 302] on icon at bounding box center [873, 304] width 10 height 10
click at [818, 138] on span "Tap to Start" at bounding box center [798, 143] width 62 height 12
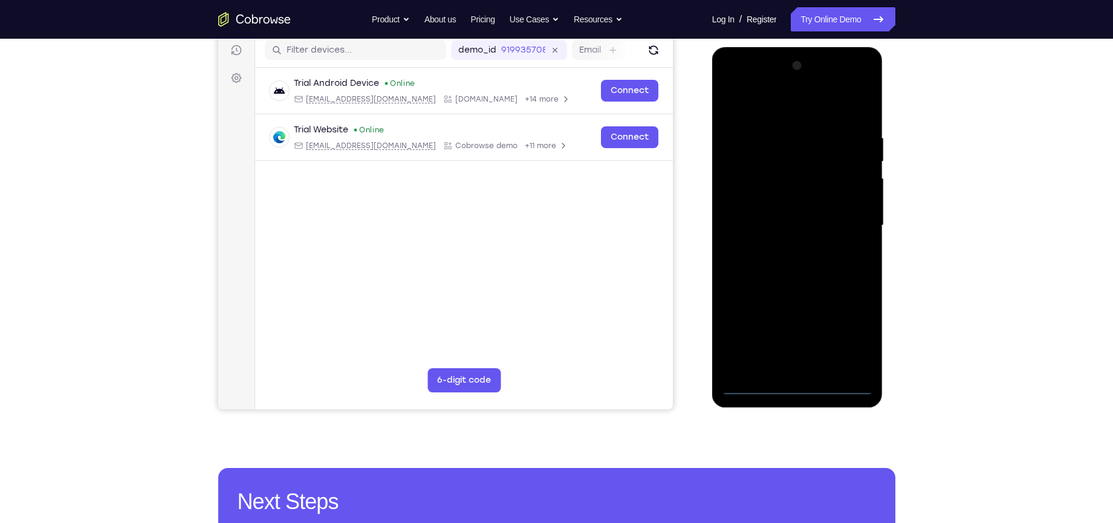
scroll to position [137, 0]
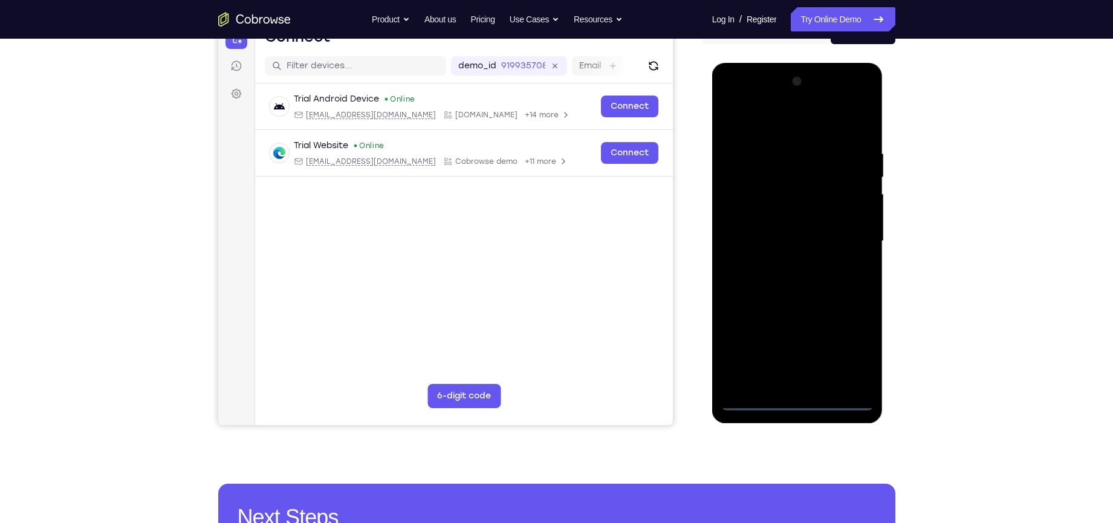
click at [797, 398] on div at bounding box center [797, 241] width 152 height 339
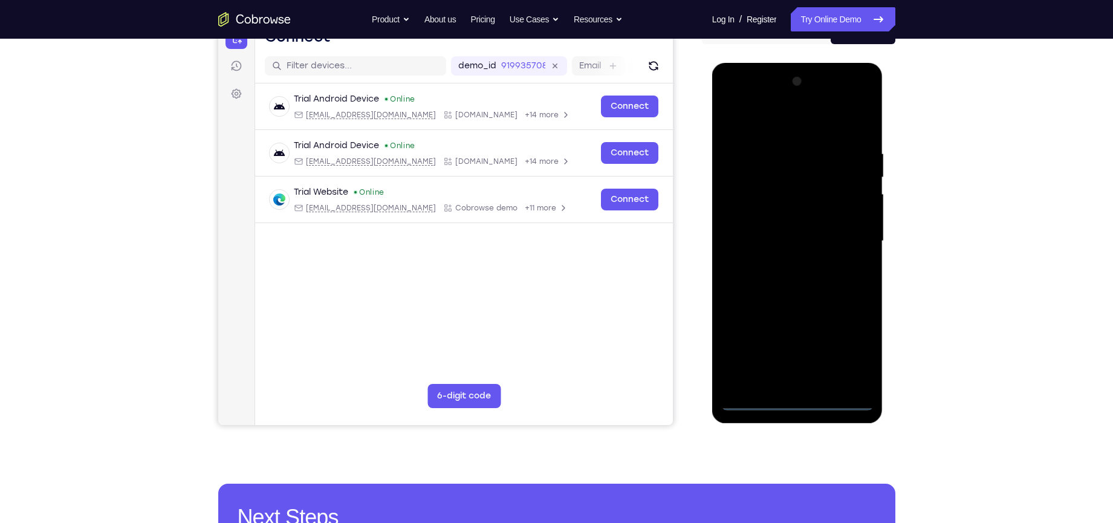
click at [801, 403] on div at bounding box center [797, 241] width 152 height 339
click at [847, 349] on div at bounding box center [797, 241] width 152 height 339
click at [767, 124] on div at bounding box center [797, 241] width 152 height 339
click at [744, 203] on div at bounding box center [797, 241] width 152 height 339
click at [778, 241] on div at bounding box center [797, 241] width 152 height 339
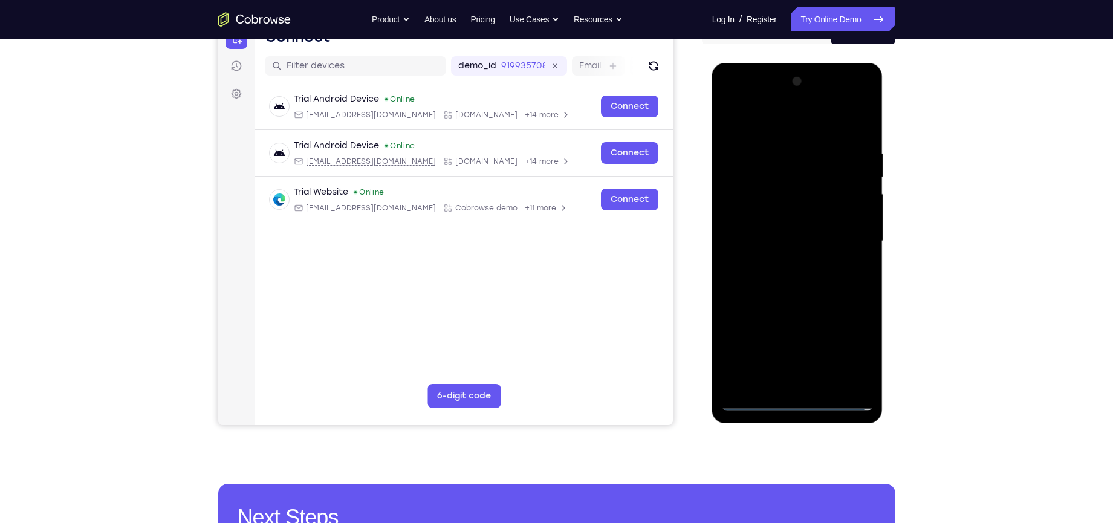
click at [779, 233] on div at bounding box center [797, 241] width 152 height 339
click at [791, 212] on div at bounding box center [797, 241] width 152 height 339
drag, startPoint x: 791, startPoint y: 212, endPoint x: 775, endPoint y: 235, distance: 28.2
click at [775, 235] on div at bounding box center [797, 241] width 152 height 339
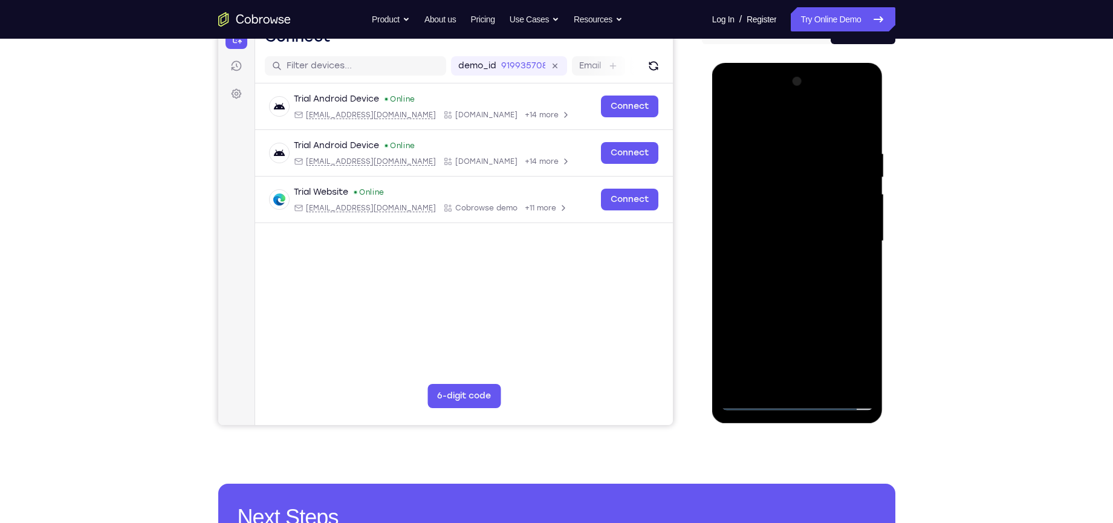
click at [770, 261] on div at bounding box center [797, 241] width 152 height 339
drag, startPoint x: 784, startPoint y: 356, endPoint x: 785, endPoint y: 328, distance: 27.2
click at [785, 328] on div at bounding box center [797, 241] width 152 height 339
click at [799, 380] on div at bounding box center [797, 241] width 152 height 339
click at [835, 131] on div at bounding box center [797, 241] width 152 height 339
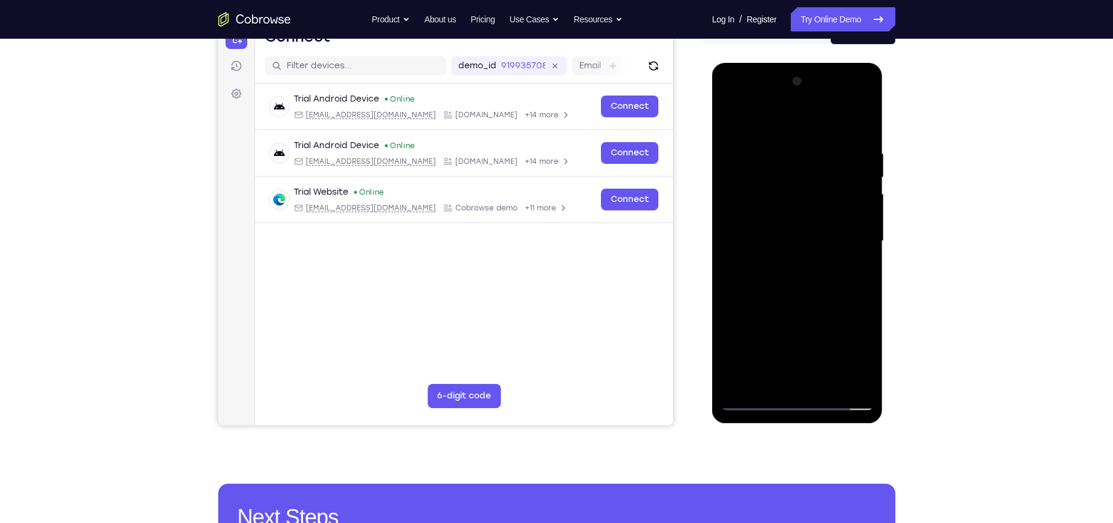
click at [758, 122] on div at bounding box center [797, 241] width 152 height 339
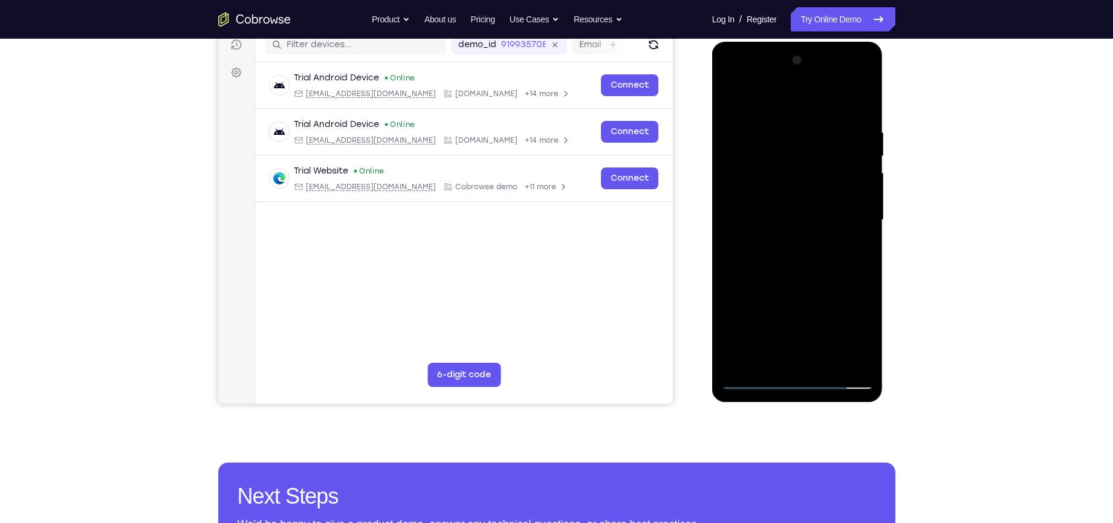
scroll to position [168, 0]
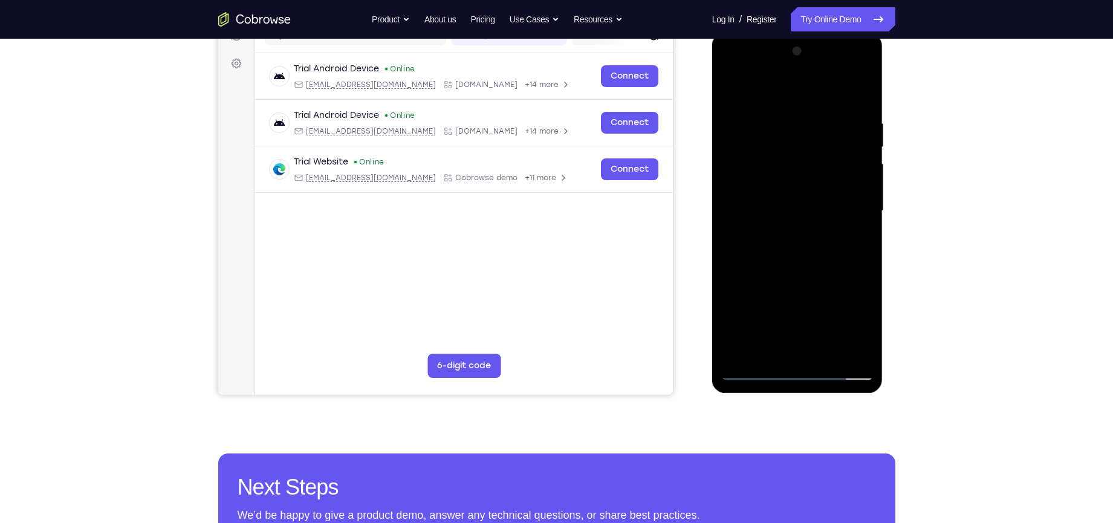
click at [752, 371] on div at bounding box center [797, 211] width 152 height 339
drag, startPoint x: 822, startPoint y: 259, endPoint x: 833, endPoint y: 210, distance: 50.3
click at [833, 210] on div at bounding box center [797, 211] width 152 height 339
drag, startPoint x: 810, startPoint y: 287, endPoint x: 795, endPoint y: 189, distance: 99.1
click at [795, 189] on div at bounding box center [797, 211] width 152 height 339
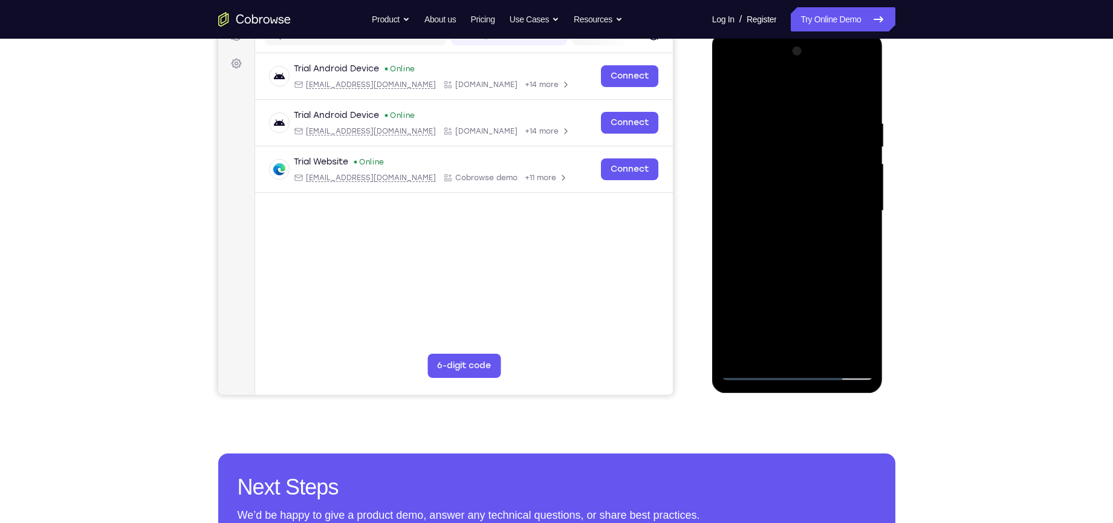
drag, startPoint x: 780, startPoint y: 275, endPoint x: 782, endPoint y: 173, distance: 101.6
click at [782, 173] on div at bounding box center [797, 211] width 152 height 339
drag, startPoint x: 798, startPoint y: 256, endPoint x: 813, endPoint y: 156, distance: 100.9
click at [813, 156] on div at bounding box center [797, 211] width 152 height 339
drag, startPoint x: 798, startPoint y: 267, endPoint x: 811, endPoint y: 171, distance: 97.6
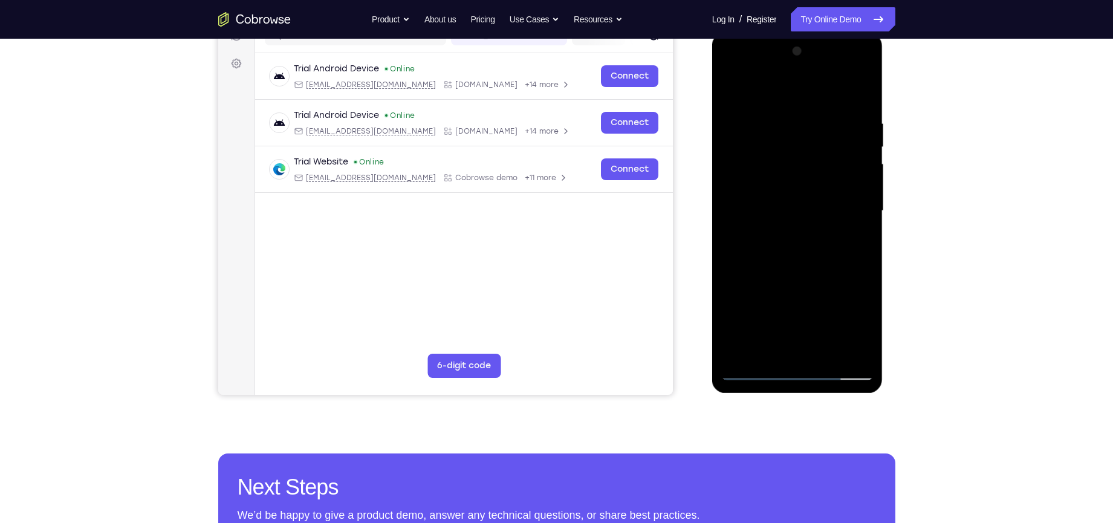
click at [811, 171] on div at bounding box center [797, 211] width 152 height 339
drag, startPoint x: 799, startPoint y: 284, endPoint x: 818, endPoint y: 183, distance: 102.8
click at [818, 183] on div at bounding box center [797, 211] width 152 height 339
drag, startPoint x: 798, startPoint y: 282, endPoint x: 804, endPoint y: 179, distance: 103.6
click at [804, 184] on div at bounding box center [797, 211] width 152 height 339
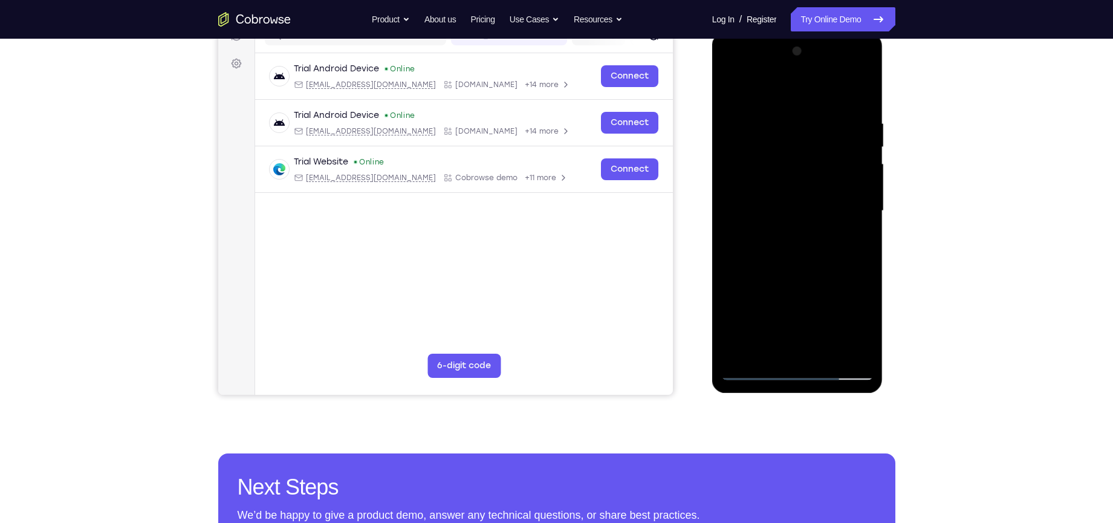
drag, startPoint x: 822, startPoint y: 239, endPoint x: 825, endPoint y: 221, distance: 17.8
click at [825, 221] on div at bounding box center [797, 211] width 152 height 339
drag, startPoint x: 767, startPoint y: 213, endPoint x: 811, endPoint y: 213, distance: 43.5
click at [811, 213] on div at bounding box center [797, 211] width 152 height 339
drag, startPoint x: 819, startPoint y: 221, endPoint x: 860, endPoint y: 224, distance: 41.9
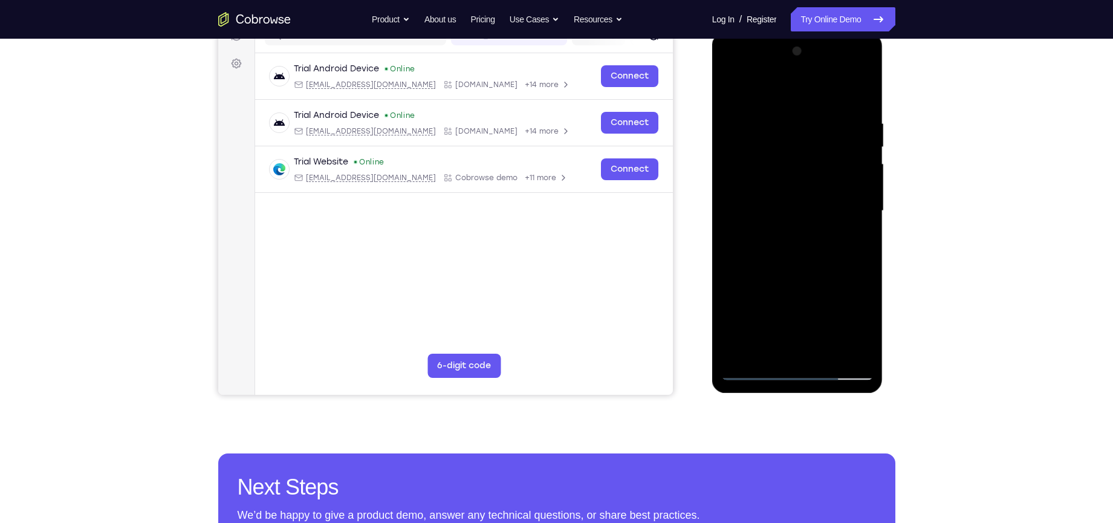
click at [860, 224] on div at bounding box center [797, 211] width 152 height 339
drag, startPoint x: 813, startPoint y: 236, endPoint x: 1630, endPoint y: 267, distance: 816.9
click at [884, 234] on html "Online web based iOS Simulators and Android Emulators. Run iPhone, iPad, Mobile…" at bounding box center [798, 214] width 172 height 363
drag, startPoint x: 804, startPoint y: 301, endPoint x: 790, endPoint y: 349, distance: 50.2
click at [790, 349] on div at bounding box center [797, 211] width 152 height 339
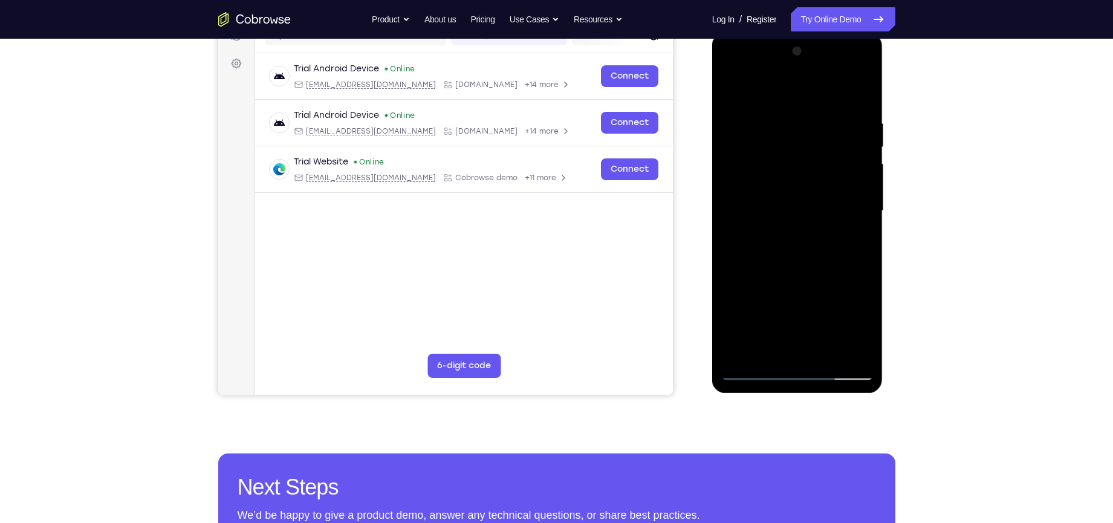
drag, startPoint x: 799, startPoint y: 311, endPoint x: 792, endPoint y: 192, distance: 119.3
click at [792, 192] on div at bounding box center [797, 211] width 152 height 339
drag, startPoint x: 784, startPoint y: 302, endPoint x: 777, endPoint y: 215, distance: 87.3
click at [777, 215] on div at bounding box center [797, 211] width 152 height 339
drag, startPoint x: 815, startPoint y: 271, endPoint x: 812, endPoint y: 193, distance: 78.1
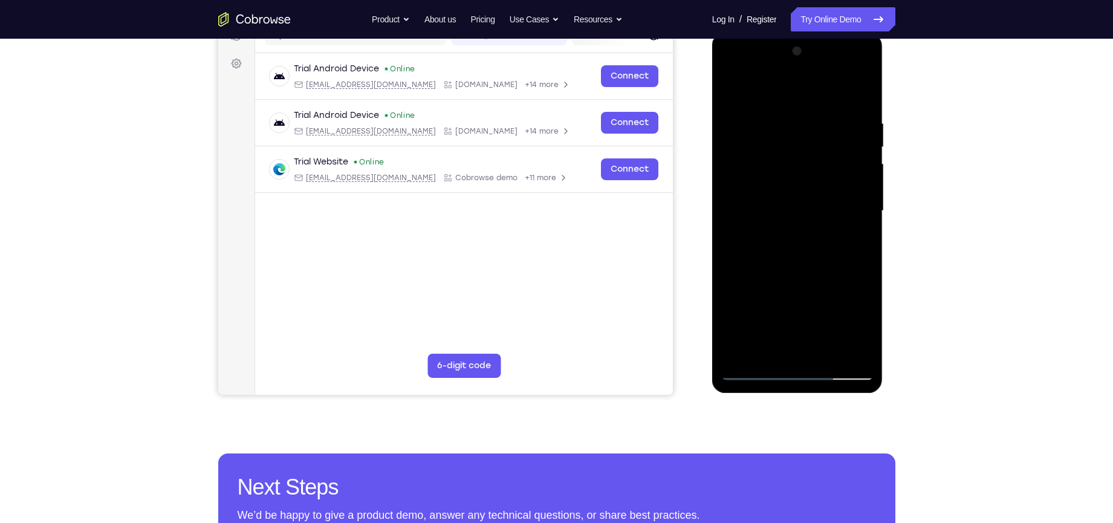
click at [812, 193] on div at bounding box center [797, 211] width 152 height 339
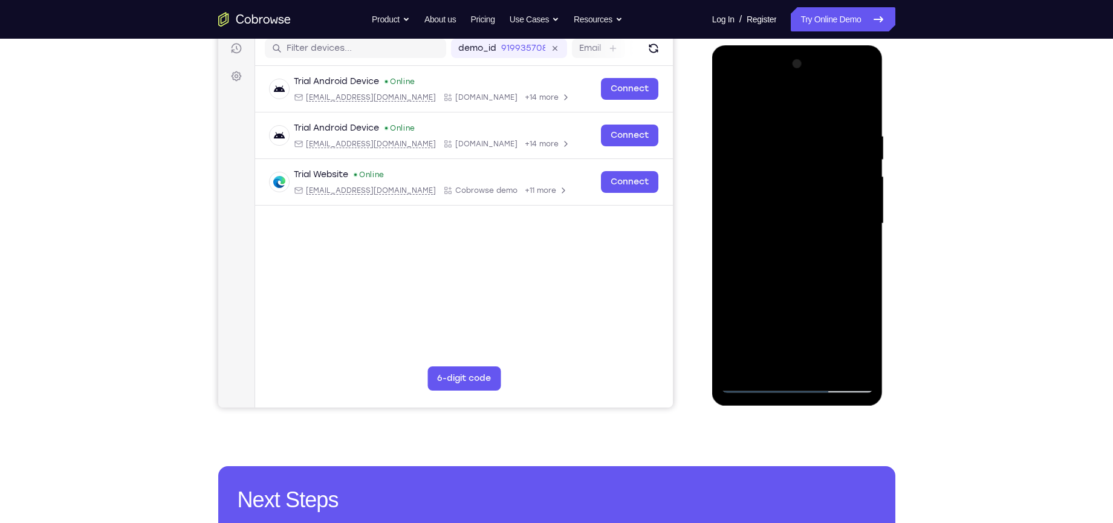
drag, startPoint x: 791, startPoint y: 270, endPoint x: 773, endPoint y: 264, distance: 19.1
click at [773, 264] on div at bounding box center [797, 223] width 152 height 339
drag, startPoint x: 775, startPoint y: 249, endPoint x: 766, endPoint y: 281, distance: 32.7
click at [766, 281] on div at bounding box center [797, 223] width 152 height 339
drag, startPoint x: 766, startPoint y: 281, endPoint x: 789, endPoint y: 165, distance: 117.8
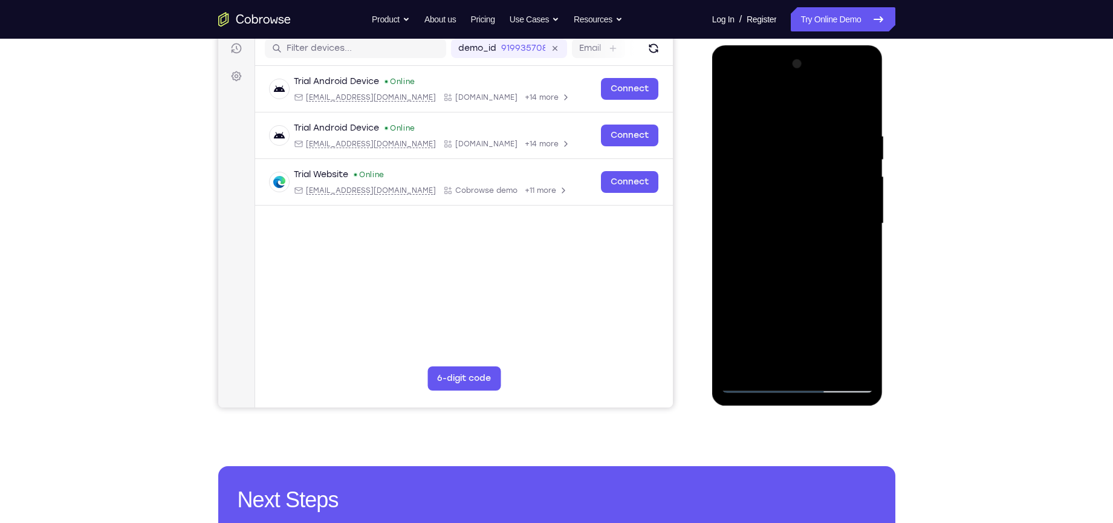
click at [789, 165] on div at bounding box center [797, 223] width 152 height 339
drag, startPoint x: 786, startPoint y: 254, endPoint x: 798, endPoint y: 139, distance: 115.5
click at [798, 139] on div at bounding box center [797, 223] width 152 height 339
drag, startPoint x: 767, startPoint y: 256, endPoint x: 786, endPoint y: 139, distance: 118.9
click at [786, 139] on div at bounding box center [797, 223] width 152 height 339
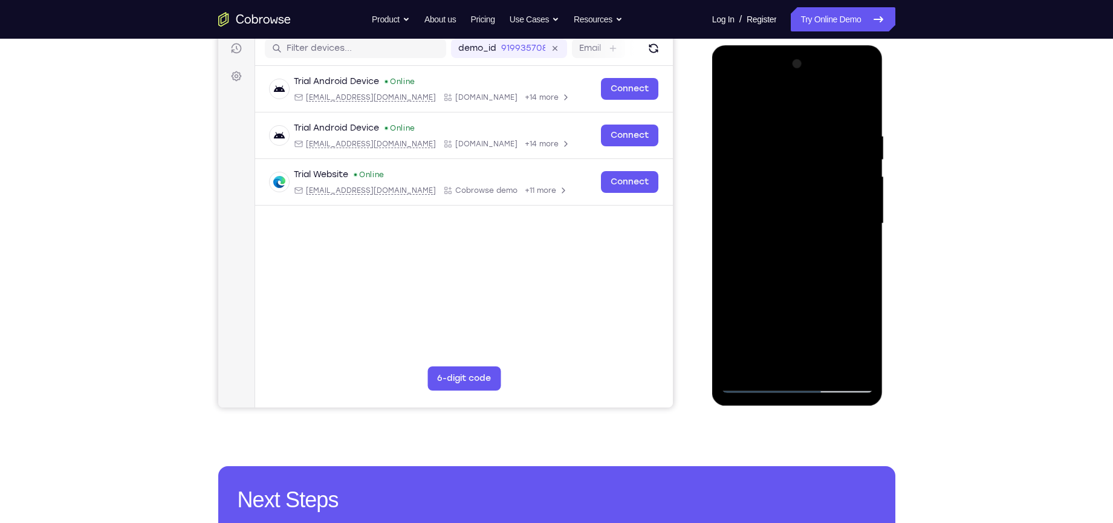
drag, startPoint x: 781, startPoint y: 254, endPoint x: 812, endPoint y: 177, distance: 82.5
click at [812, 177] on div at bounding box center [797, 223] width 152 height 339
drag, startPoint x: 791, startPoint y: 275, endPoint x: 825, endPoint y: 157, distance: 122.7
click at [825, 157] on div at bounding box center [797, 223] width 152 height 339
drag, startPoint x: 775, startPoint y: 267, endPoint x: 819, endPoint y: 161, distance: 114.4
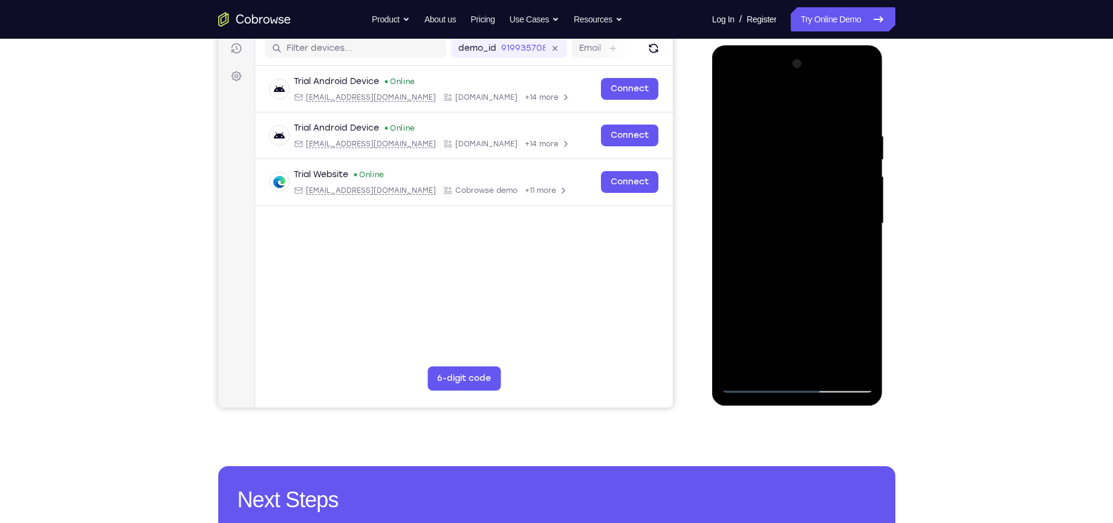
click at [819, 161] on div at bounding box center [797, 223] width 152 height 339
drag, startPoint x: 773, startPoint y: 293, endPoint x: 795, endPoint y: 195, distance: 100.4
click at [795, 195] on div at bounding box center [797, 223] width 152 height 339
drag, startPoint x: 776, startPoint y: 259, endPoint x: 812, endPoint y: 143, distance: 121.1
click at [805, 160] on div at bounding box center [797, 223] width 152 height 339
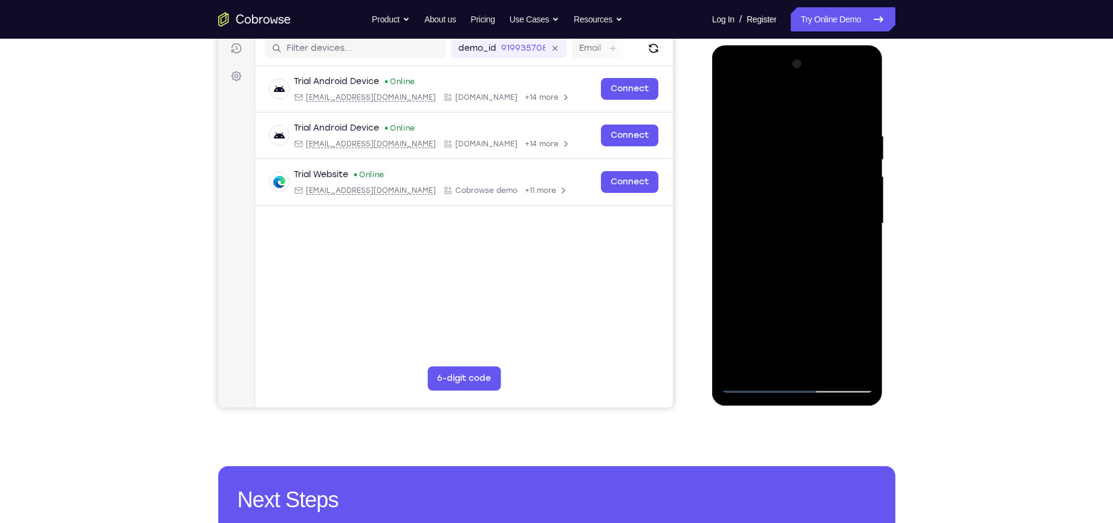
click at [816, 203] on div at bounding box center [797, 223] width 152 height 339
drag, startPoint x: 798, startPoint y: 258, endPoint x: 815, endPoint y: 151, distance: 109.0
click at [815, 151] on div at bounding box center [797, 223] width 152 height 339
drag, startPoint x: 787, startPoint y: 283, endPoint x: 815, endPoint y: 145, distance: 140.8
click at [814, 148] on div at bounding box center [797, 223] width 152 height 339
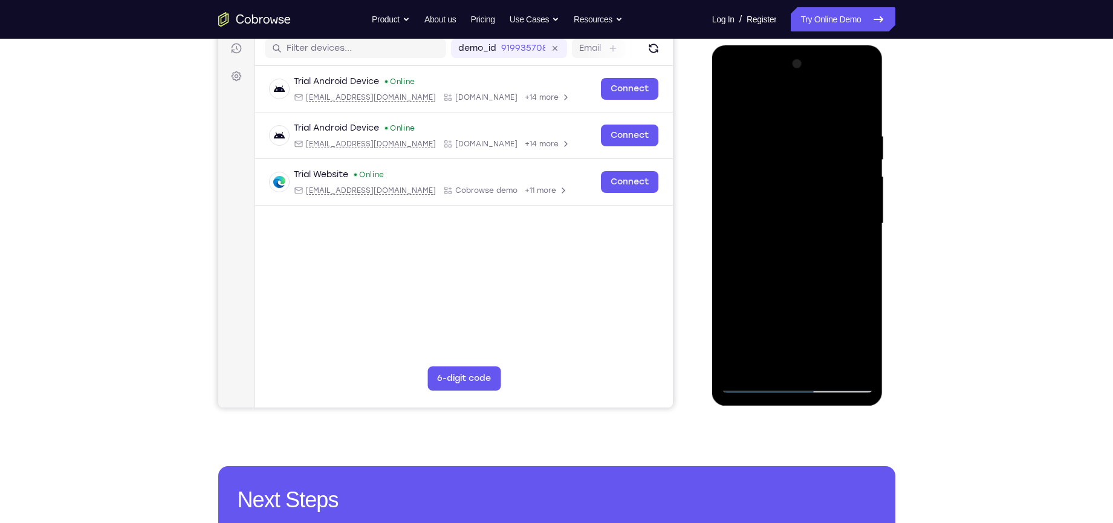
drag, startPoint x: 779, startPoint y: 282, endPoint x: 802, endPoint y: 163, distance: 121.3
click at [802, 163] on div at bounding box center [797, 223] width 152 height 339
drag, startPoint x: 772, startPoint y: 278, endPoint x: 789, endPoint y: 198, distance: 82.3
click at [789, 198] on div at bounding box center [797, 223] width 152 height 339
drag, startPoint x: 777, startPoint y: 302, endPoint x: 793, endPoint y: 184, distance: 118.4
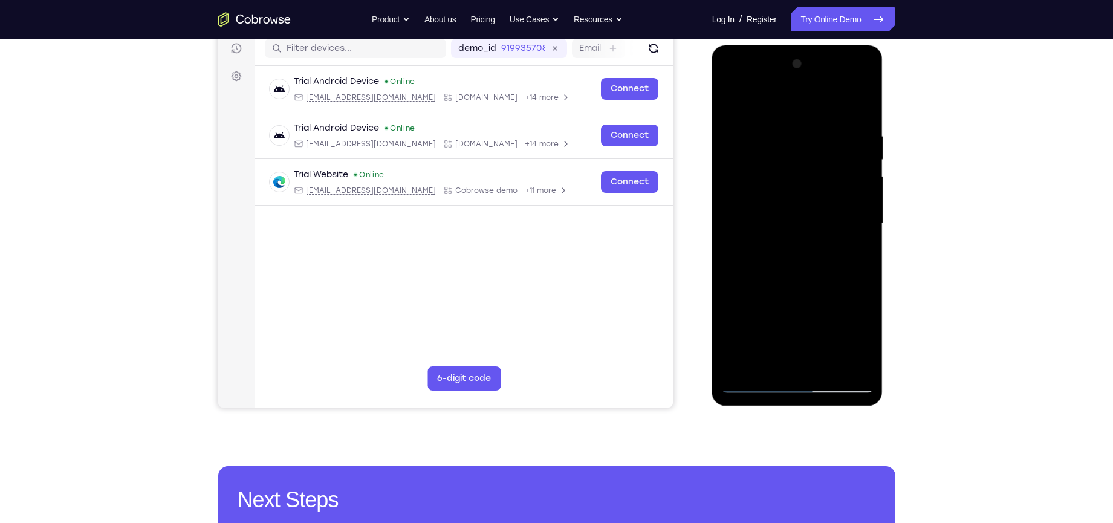
click at [793, 184] on div at bounding box center [797, 223] width 152 height 339
drag, startPoint x: 781, startPoint y: 243, endPoint x: 787, endPoint y: 122, distance: 121.7
click at [787, 122] on div at bounding box center [797, 223] width 152 height 339
drag, startPoint x: 778, startPoint y: 264, endPoint x: 786, endPoint y: 166, distance: 98.2
click at [786, 166] on div at bounding box center [797, 223] width 152 height 339
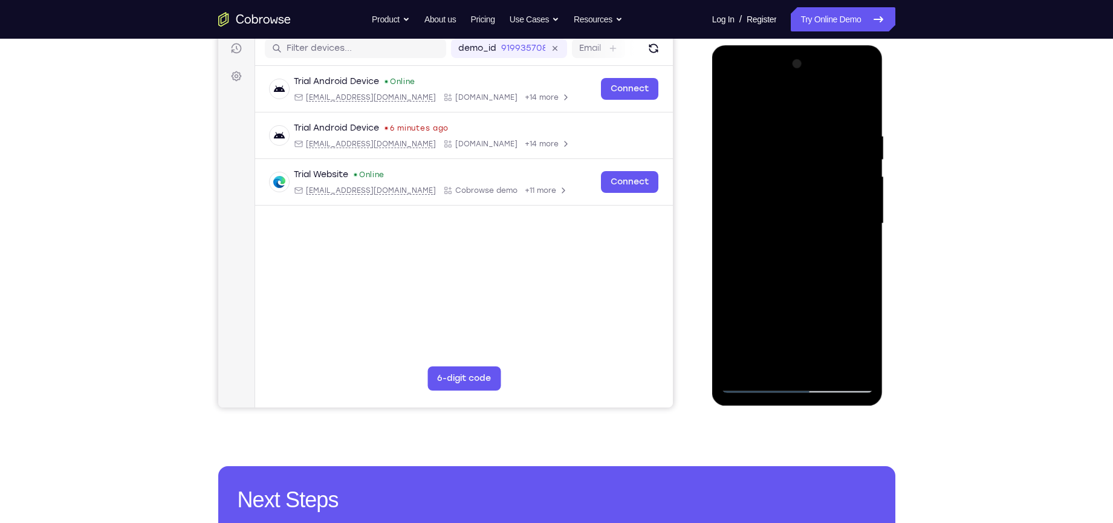
drag, startPoint x: 781, startPoint y: 305, endPoint x: 787, endPoint y: 240, distance: 65.6
click at [787, 240] on div at bounding box center [797, 223] width 152 height 339
drag, startPoint x: 798, startPoint y: 310, endPoint x: 796, endPoint y: 204, distance: 105.8
click at [796, 204] on div at bounding box center [797, 223] width 152 height 339
drag, startPoint x: 791, startPoint y: 298, endPoint x: 806, endPoint y: 188, distance: 111.1
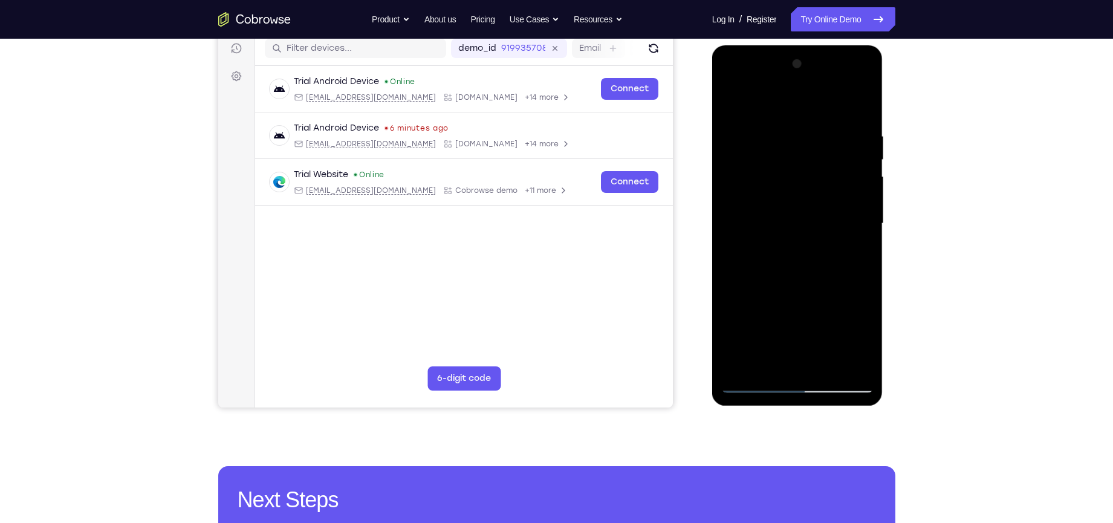
click at [806, 188] on div at bounding box center [797, 223] width 152 height 339
drag, startPoint x: 794, startPoint y: 273, endPoint x: 807, endPoint y: 195, distance: 79.1
click at [807, 195] on div at bounding box center [797, 223] width 152 height 339
drag, startPoint x: 801, startPoint y: 271, endPoint x: 808, endPoint y: 161, distance: 110.3
click at [808, 161] on div at bounding box center [797, 223] width 152 height 339
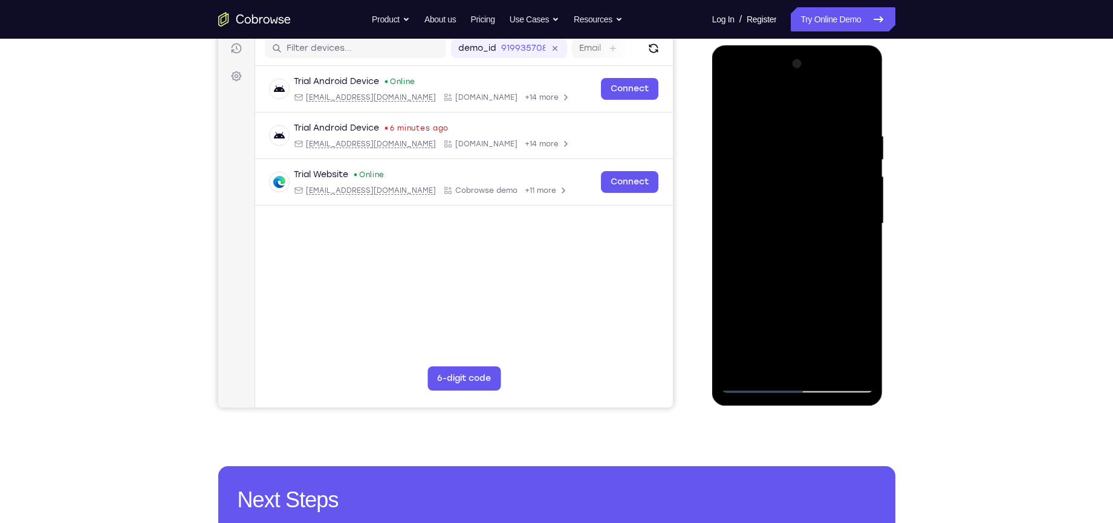
drag, startPoint x: 782, startPoint y: 262, endPoint x: 789, endPoint y: 161, distance: 101.2
click at [789, 161] on div at bounding box center [797, 223] width 152 height 339
drag, startPoint x: 831, startPoint y: 219, endPoint x: 816, endPoint y: 306, distance: 88.3
click at [816, 306] on div at bounding box center [797, 223] width 152 height 339
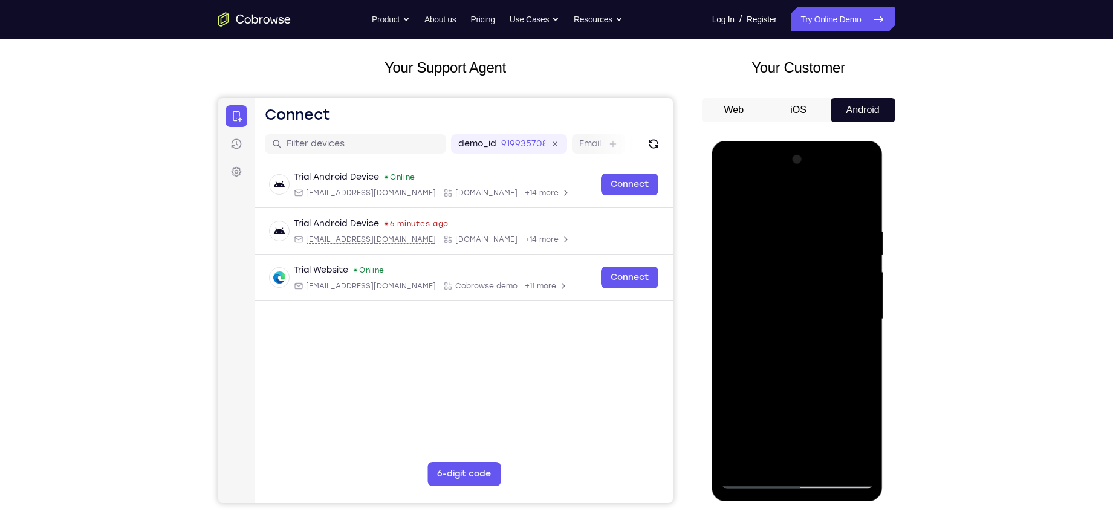
scroll to position [59, 0]
click at [804, 175] on div at bounding box center [797, 320] width 152 height 339
click at [775, 218] on div at bounding box center [797, 320] width 152 height 339
click at [738, 275] on div at bounding box center [797, 320] width 152 height 339
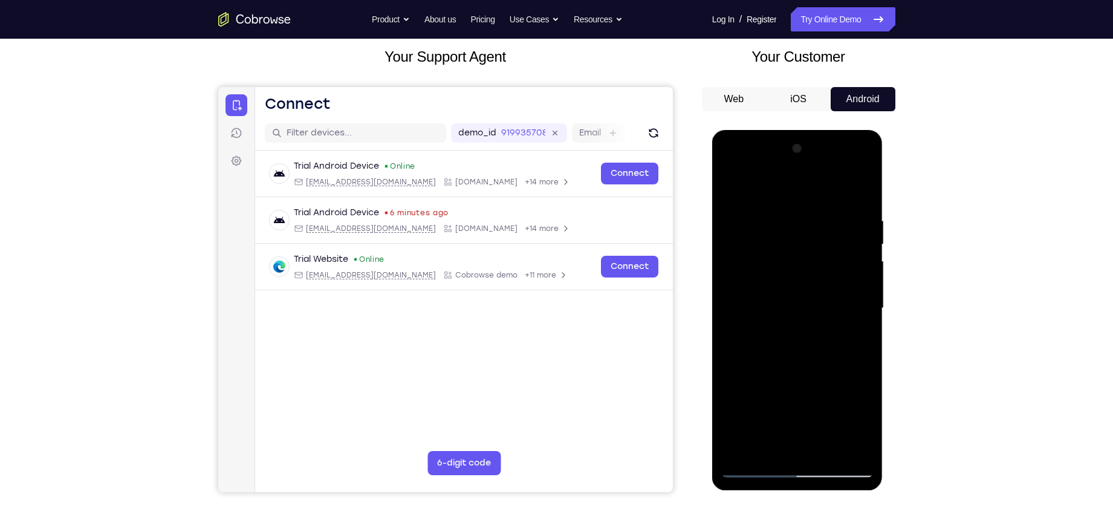
scroll to position [94, 0]
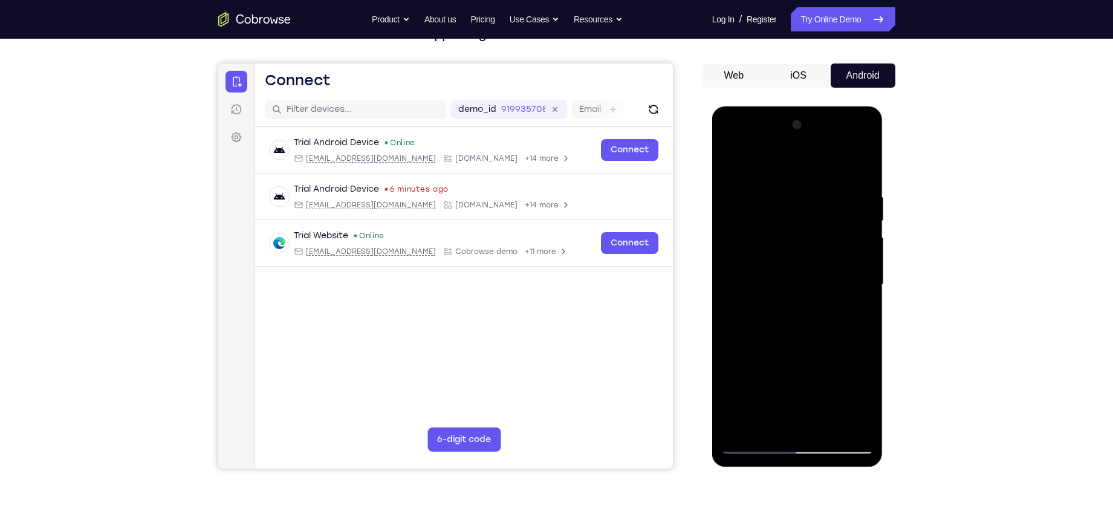
click at [785, 411] on div at bounding box center [797, 284] width 152 height 339
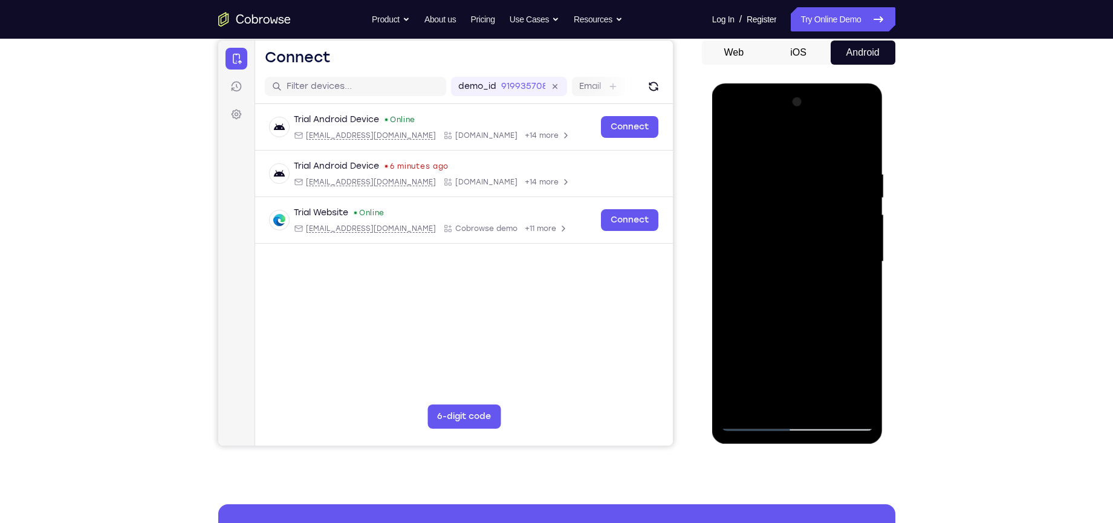
scroll to position [116, 0]
click at [782, 253] on div at bounding box center [797, 262] width 152 height 339
click at [782, 241] on div at bounding box center [797, 262] width 152 height 339
click at [792, 265] on div at bounding box center [797, 262] width 152 height 339
click at [796, 301] on div at bounding box center [797, 262] width 152 height 339
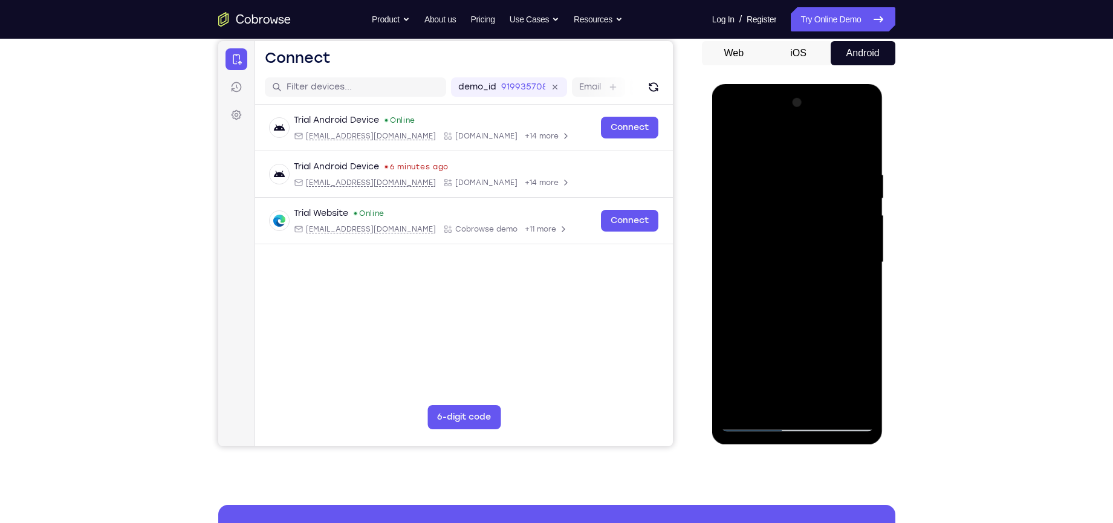
click at [798, 304] on div at bounding box center [797, 262] width 152 height 339
click at [798, 305] on div at bounding box center [797, 262] width 152 height 339
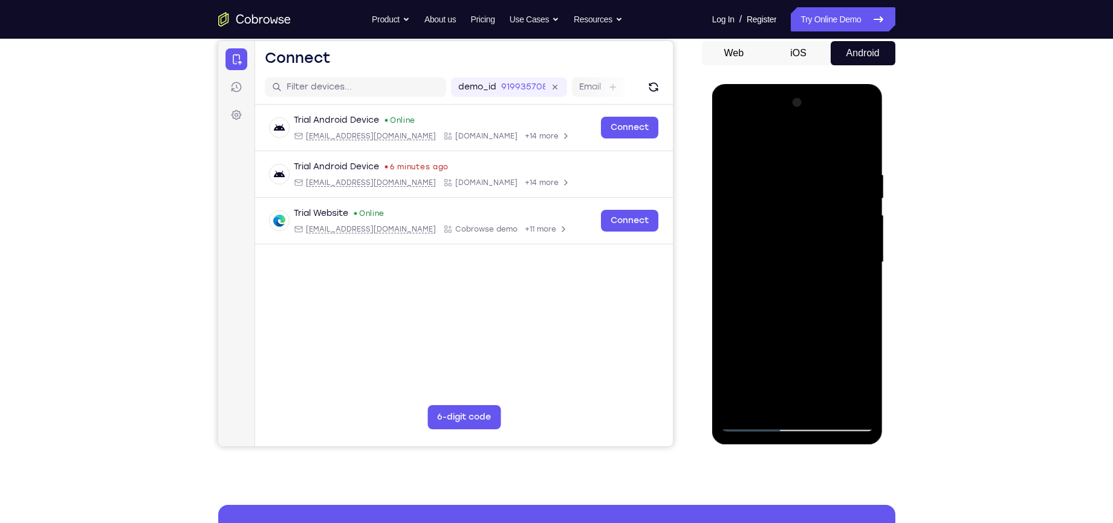
click at [798, 305] on div at bounding box center [797, 262] width 152 height 339
click at [790, 296] on div at bounding box center [797, 262] width 152 height 339
click at [796, 227] on div at bounding box center [797, 262] width 152 height 339
click at [790, 254] on div at bounding box center [797, 262] width 152 height 339
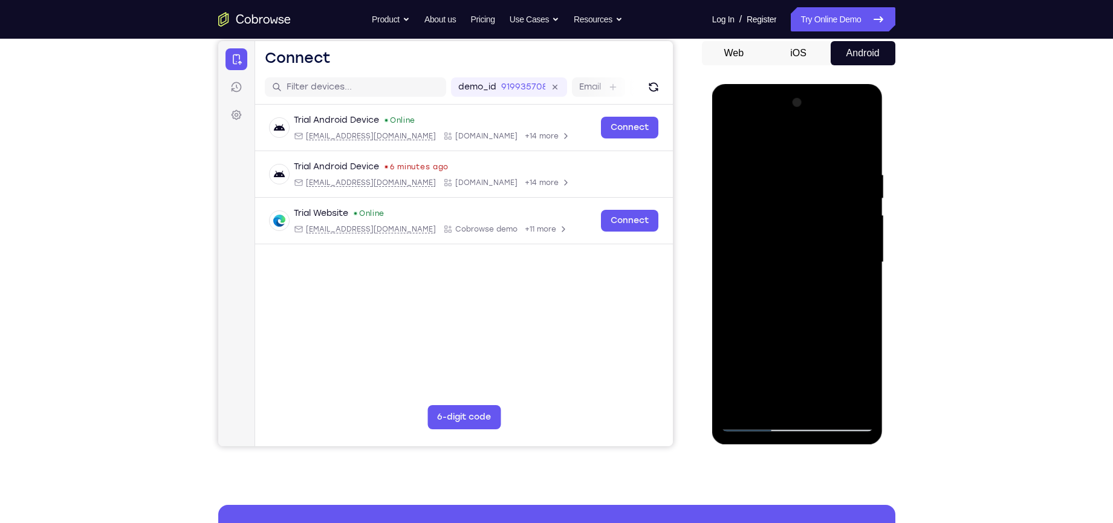
click at [802, 317] on div at bounding box center [797, 262] width 152 height 339
click at [851, 171] on div at bounding box center [797, 262] width 152 height 339
click at [790, 299] on div at bounding box center [797, 262] width 152 height 339
click at [768, 216] on div at bounding box center [797, 262] width 152 height 339
click at [781, 250] on div at bounding box center [797, 262] width 152 height 339
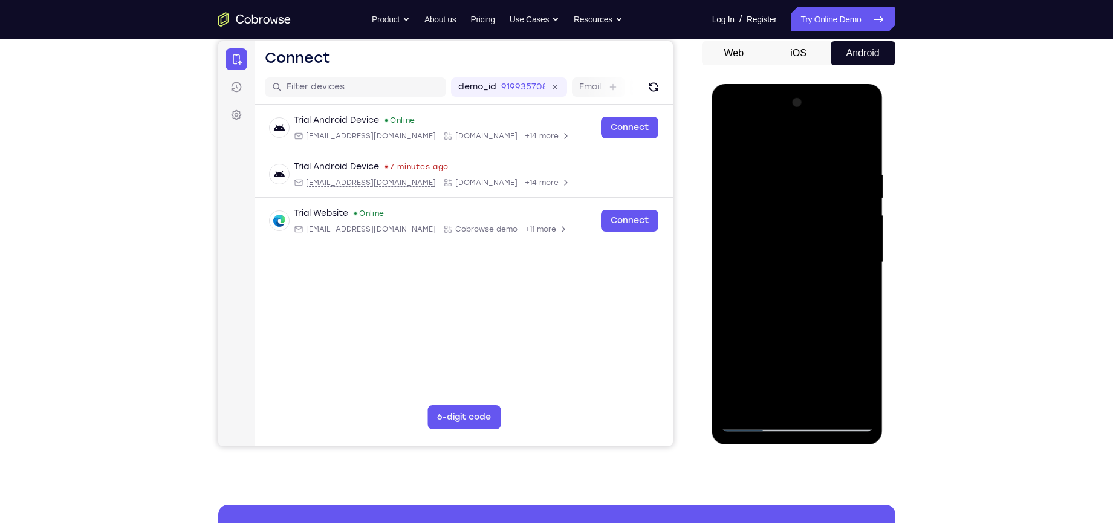
drag, startPoint x: 777, startPoint y: 150, endPoint x: 908, endPoint y: 161, distance: 131.1
click at [884, 161] on html "Online web based iOS Simulators and Android Emulators. Run iPhone, iPad, Mobile…" at bounding box center [798, 265] width 172 height 363
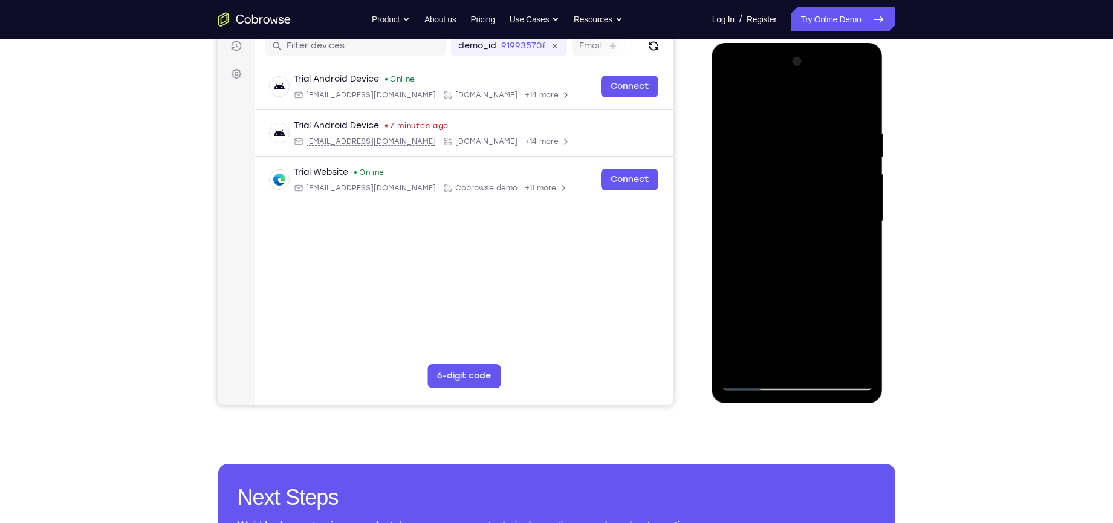
click at [801, 251] on div at bounding box center [797, 221] width 152 height 339
click at [787, 193] on div at bounding box center [797, 221] width 152 height 339
click at [786, 212] on div at bounding box center [797, 221] width 152 height 339
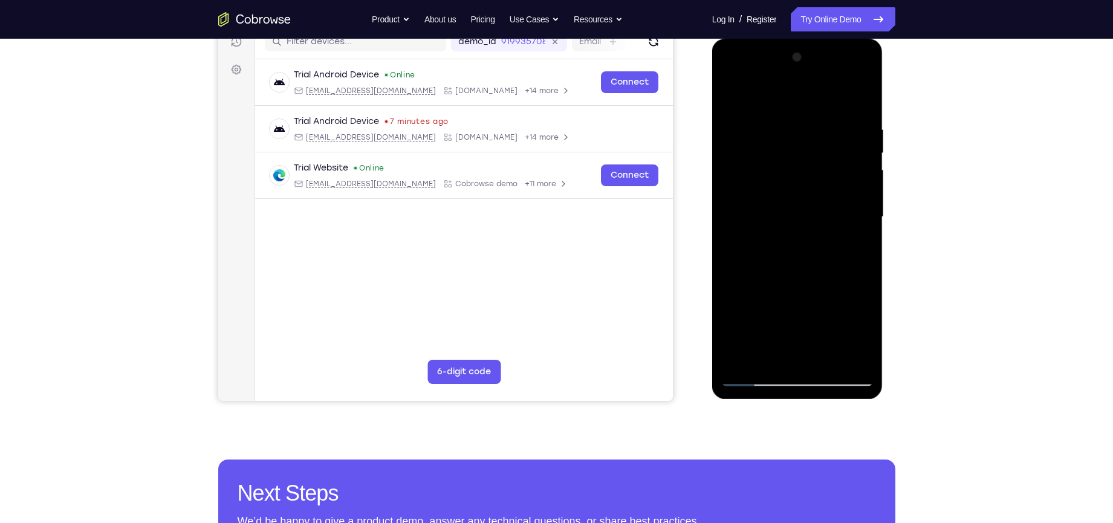
scroll to position [162, 0]
drag, startPoint x: 825, startPoint y: 126, endPoint x: 767, endPoint y: 137, distance: 59.8
click at [767, 137] on div at bounding box center [797, 216] width 152 height 339
click at [760, 376] on div at bounding box center [797, 216] width 152 height 339
click at [826, 28] on link "Try Online Demo" at bounding box center [843, 19] width 104 height 24
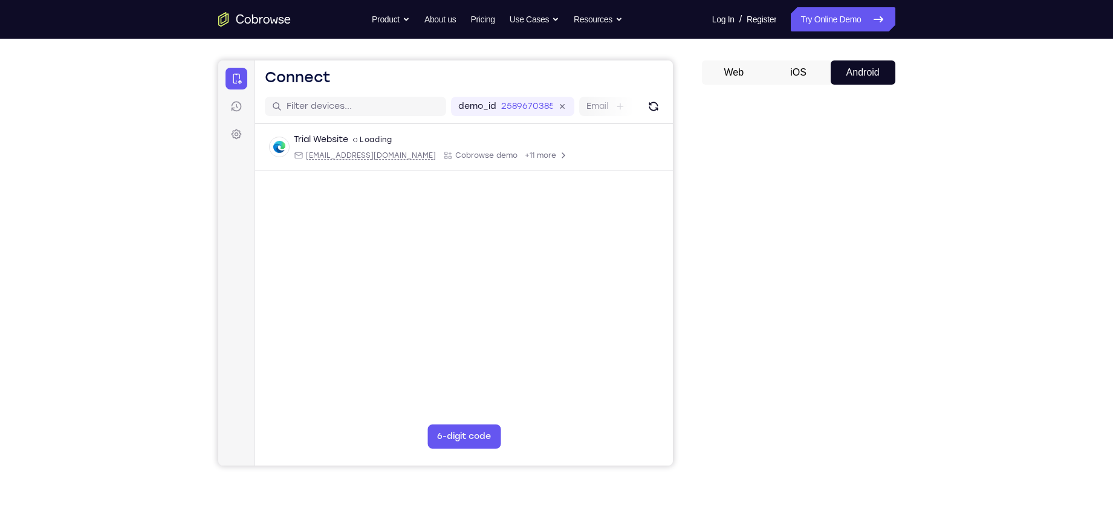
scroll to position [97, 0]
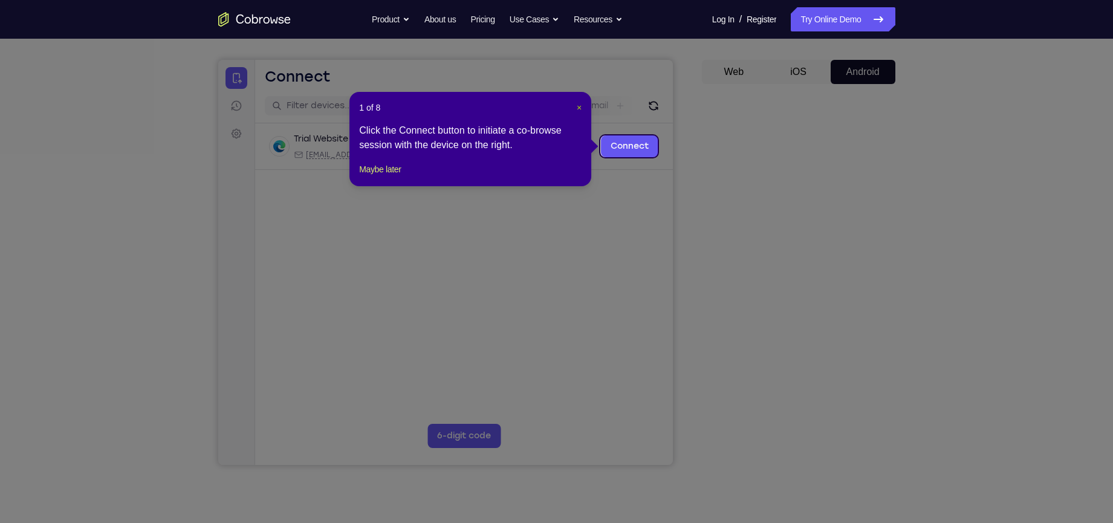
click at [578, 105] on span "×" at bounding box center [579, 108] width 5 height 10
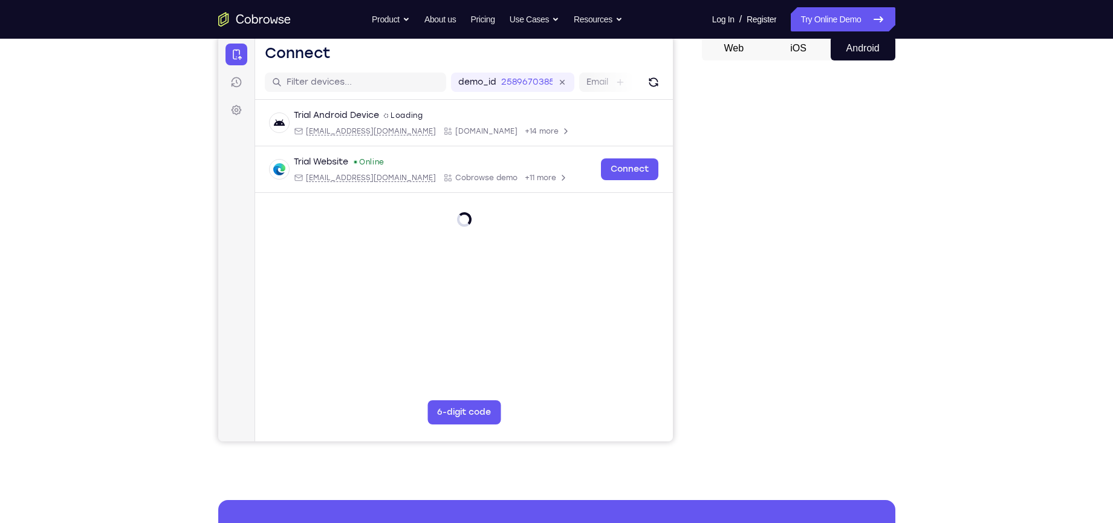
scroll to position [111, 0]
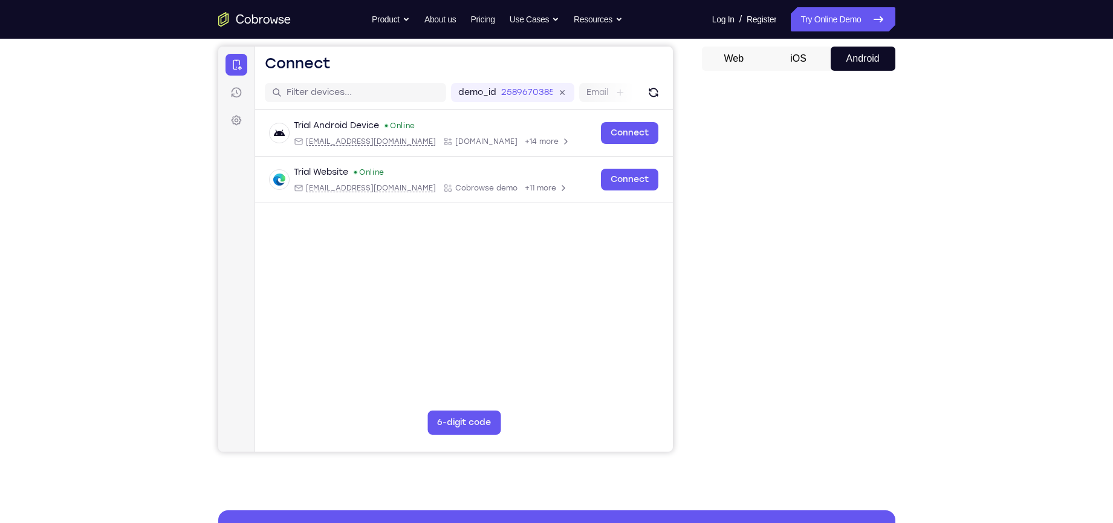
drag, startPoint x: 890, startPoint y: 358, endPoint x: 679, endPoint y: 245, distance: 239.4
click at [679, 245] on div "Your Support Agent Your Customer Web iOS Android" at bounding box center [556, 228] width 677 height 447
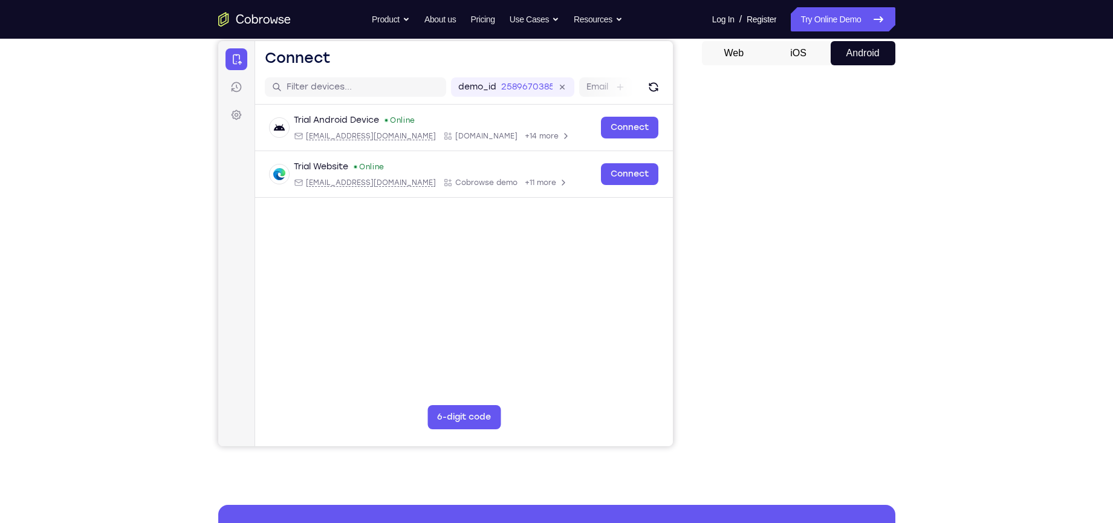
scroll to position [109, 0]
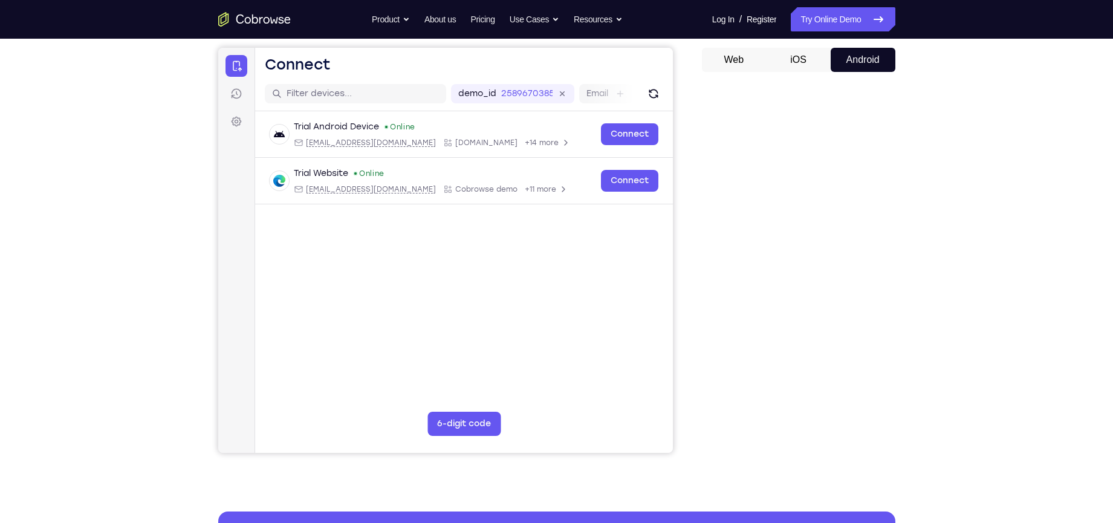
drag, startPoint x: 895, startPoint y: 184, endPoint x: 908, endPoint y: 169, distance: 19.7
click at [908, 169] on div "Your Support Agent Your Customer Web iOS Android Next Steps We’d be happy to gi…" at bounding box center [557, 328] width 774 height 798
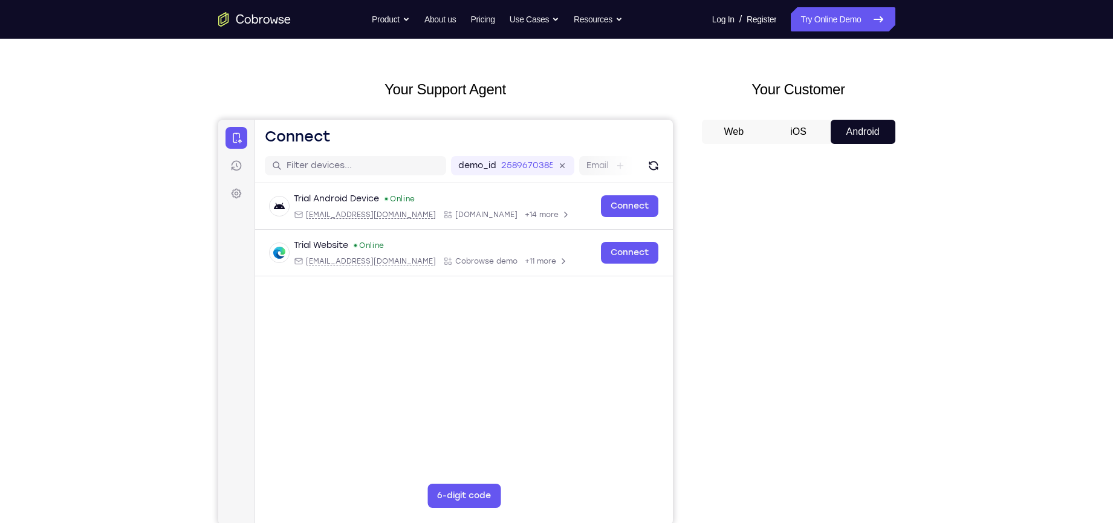
scroll to position [0, 0]
